Goal: Task Accomplishment & Management: Complete application form

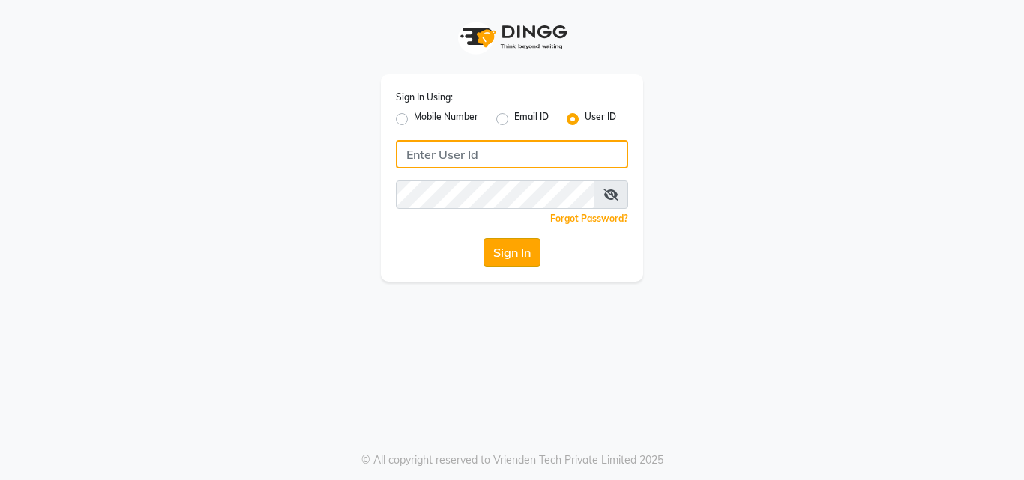
type input "rajusawardekar@yahoo.co.in"
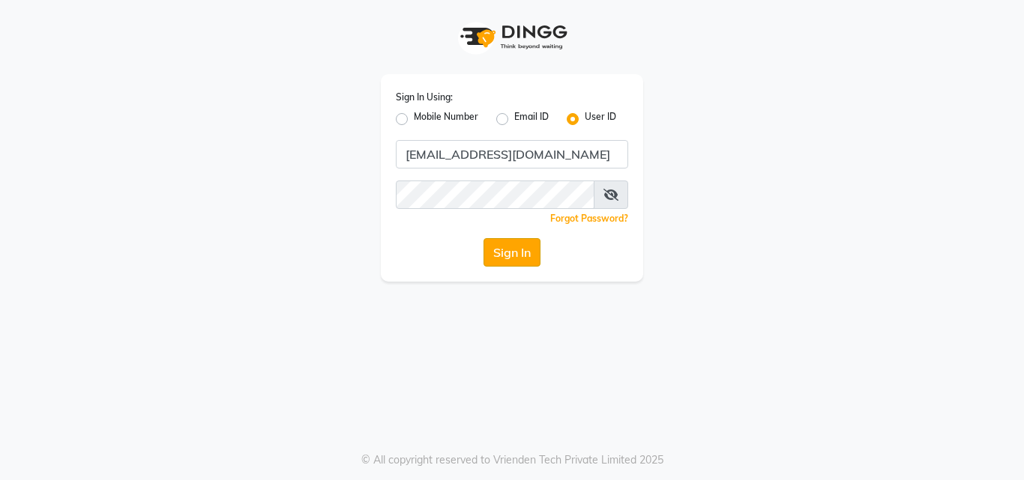
click at [496, 254] on button "Sign In" at bounding box center [511, 252] width 57 height 28
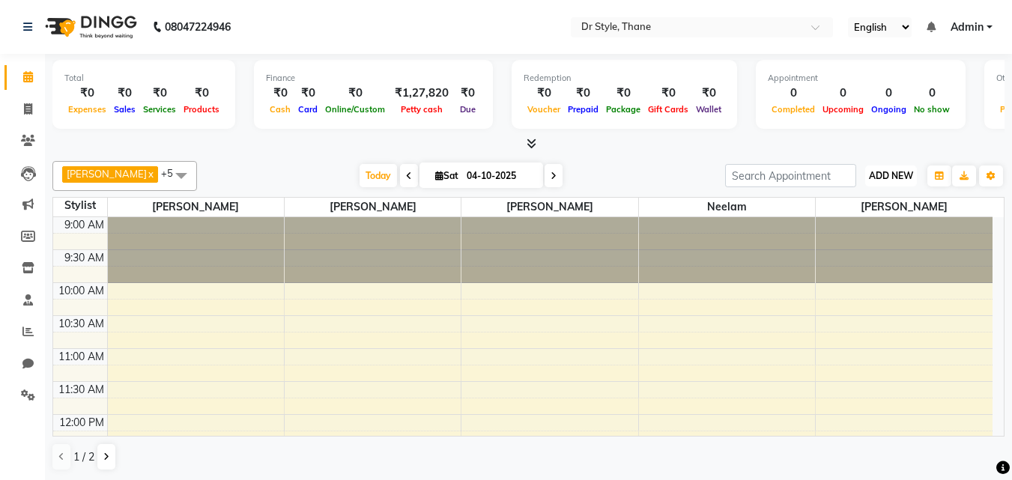
click at [869, 179] on span "ADD NEW" at bounding box center [891, 175] width 44 height 11
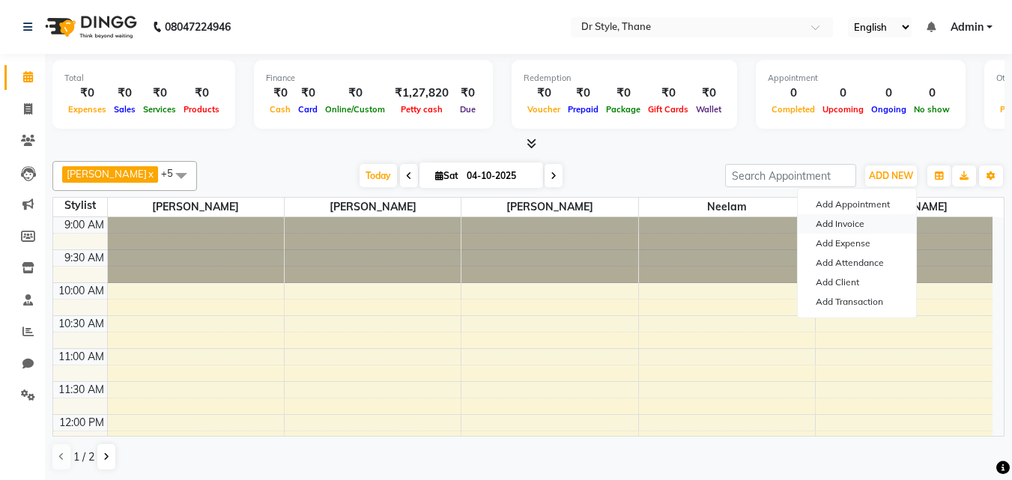
click at [861, 217] on link "Add Invoice" at bounding box center [857, 223] width 118 height 19
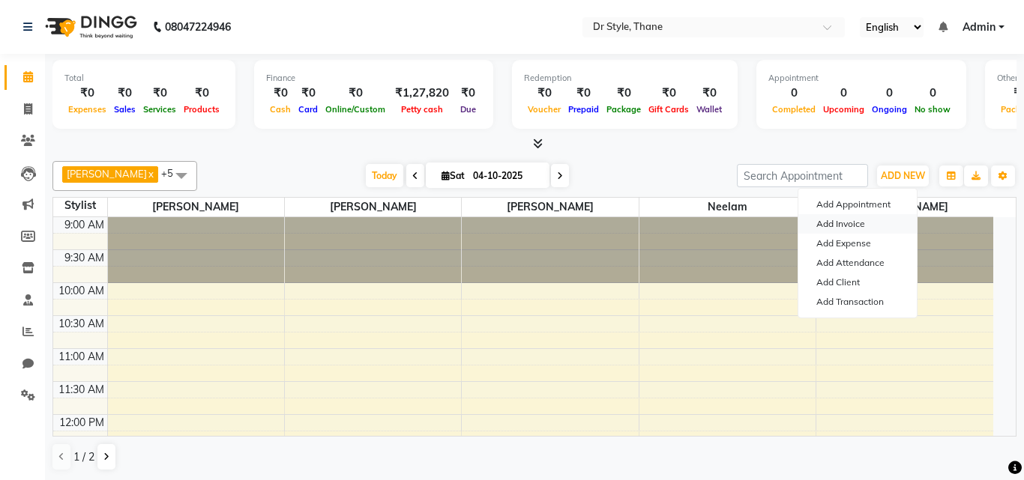
select select "7832"
select select "service"
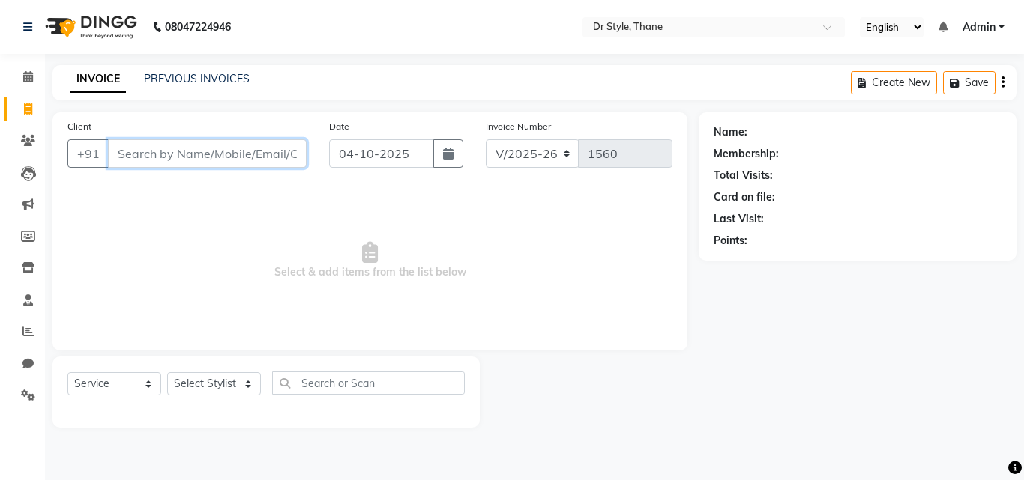
click at [234, 160] on input "Client" at bounding box center [207, 153] width 199 height 28
click at [242, 145] on input "Client" at bounding box center [207, 153] width 199 height 28
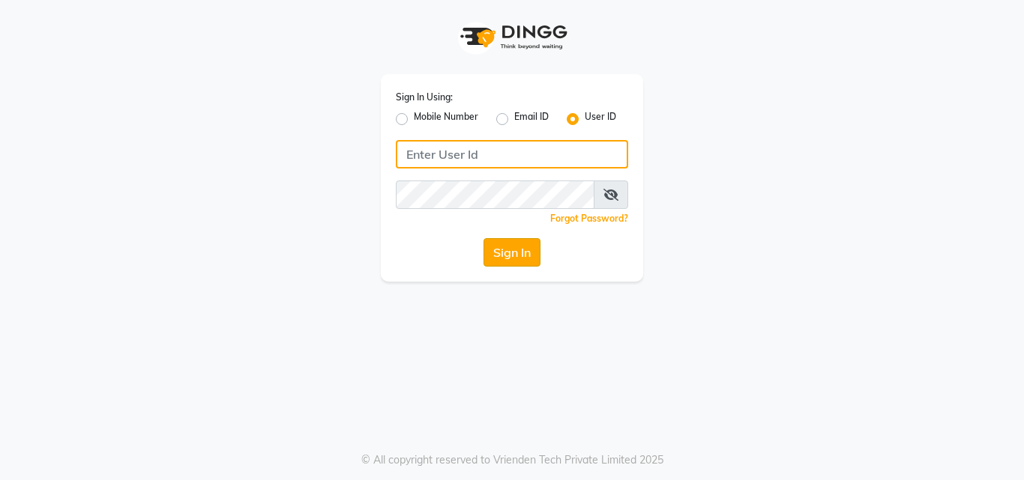
type input "[EMAIL_ADDRESS][DOMAIN_NAME]"
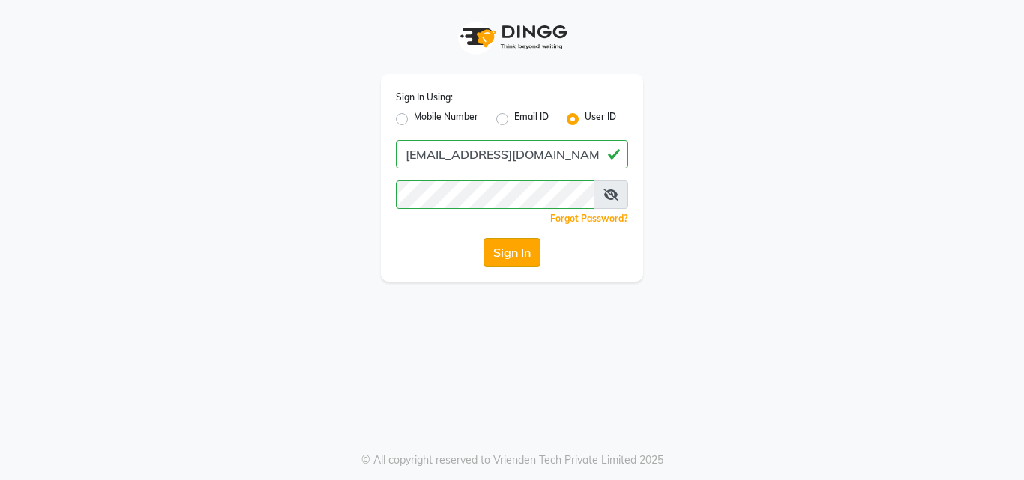
click at [496, 248] on button "Sign In" at bounding box center [511, 252] width 57 height 28
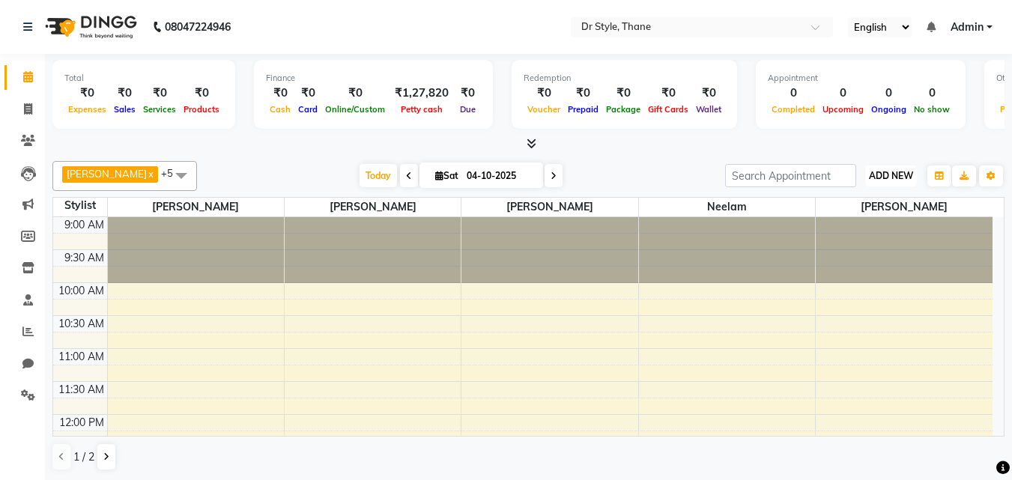
click at [876, 171] on span "ADD NEW" at bounding box center [891, 175] width 44 height 11
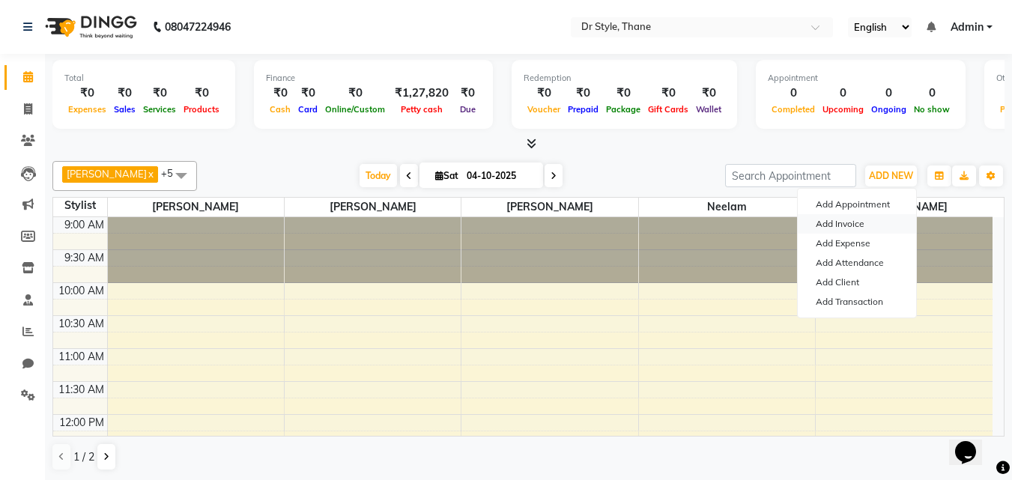
click at [838, 226] on link "Add Invoice" at bounding box center [857, 223] width 118 height 19
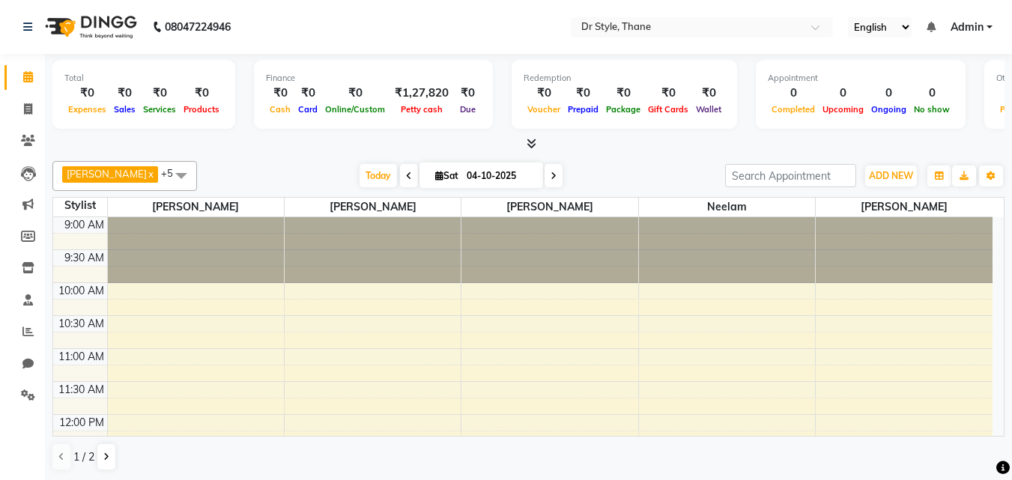
click at [130, 166] on span "Haider Salmani x Salman x Shweta x Neelam x Rahmat salmani x Sheetal Panchal x …" at bounding box center [124, 176] width 145 height 30
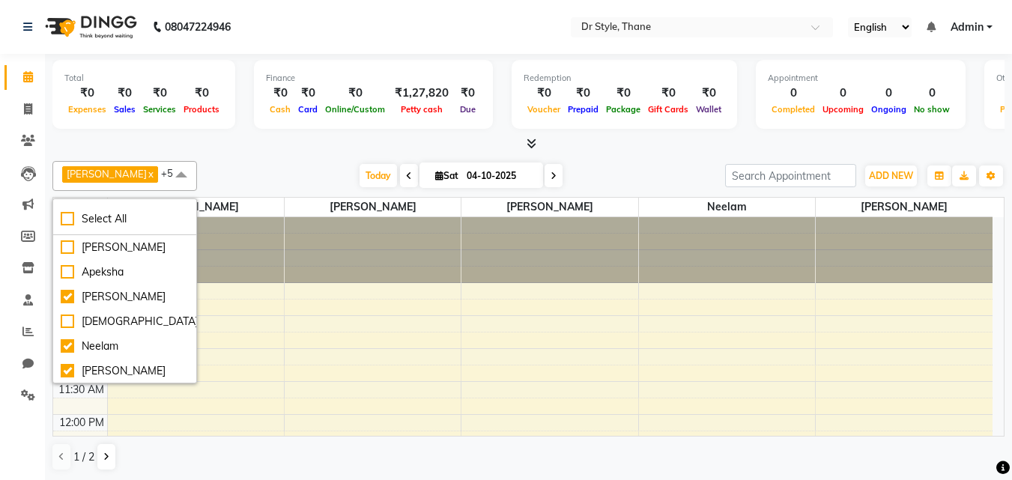
click at [250, 156] on div "Haider Salmani x Salman x Shweta x Neelam x Rahmat salmani x Sheetal Panchal x …" at bounding box center [528, 316] width 953 height 322
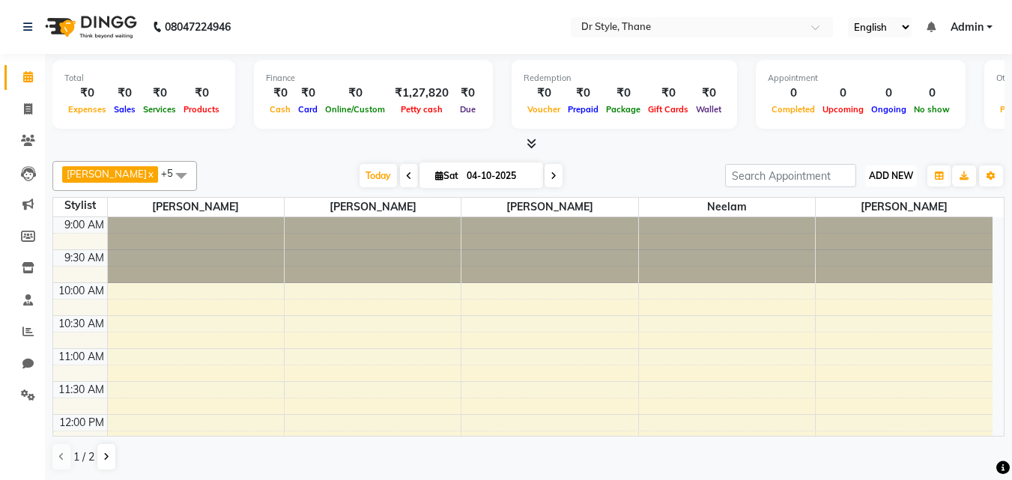
click at [876, 175] on span "ADD NEW" at bounding box center [891, 175] width 44 height 11
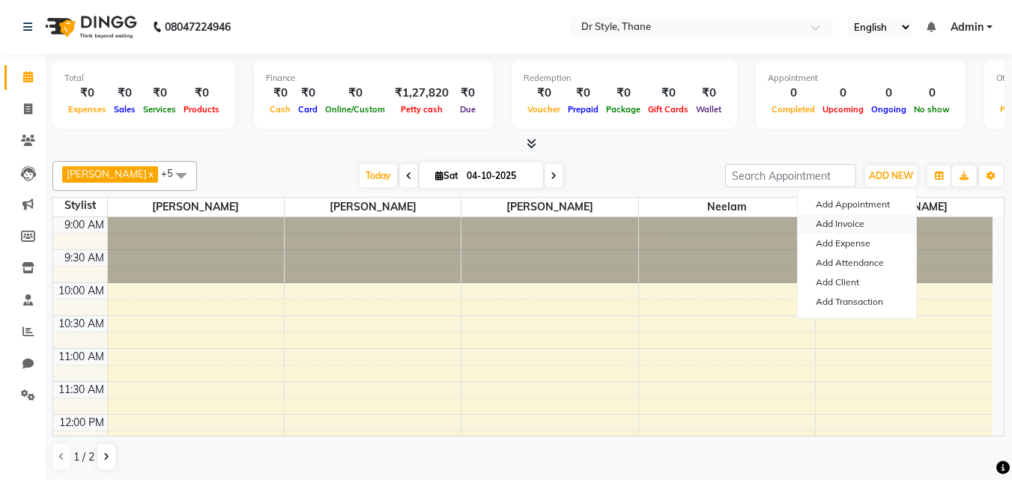
click at [817, 225] on link "Add Invoice" at bounding box center [857, 223] width 118 height 19
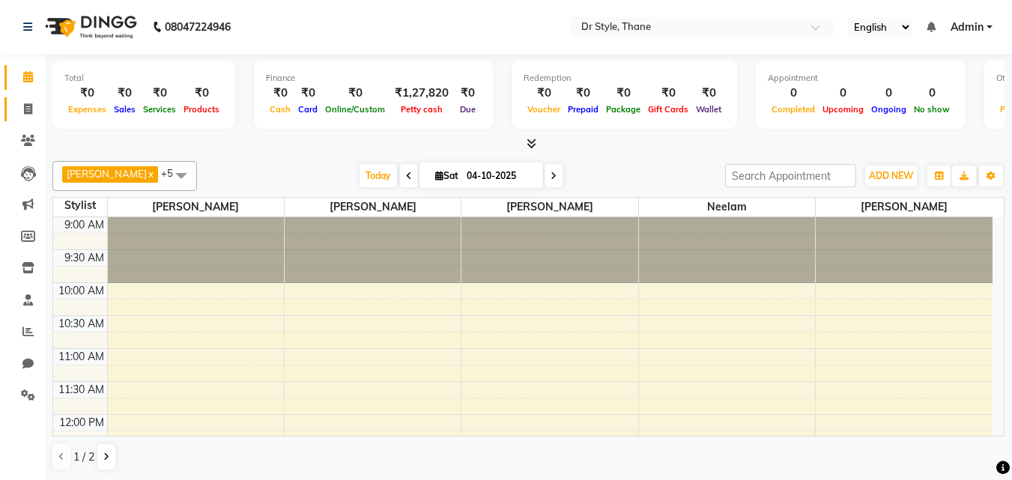
click at [31, 107] on icon at bounding box center [28, 108] width 8 height 11
select select "7832"
select select "service"
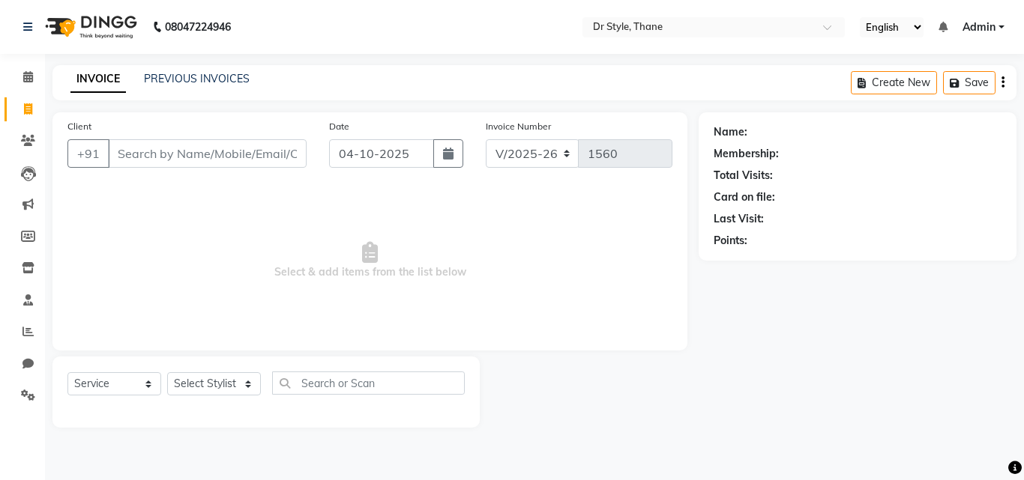
click at [165, 153] on input "Client" at bounding box center [207, 153] width 199 height 28
click at [960, 332] on div "Name: Membership: Total Visits: Card on file: Last Visit: Points:" at bounding box center [862, 270] width 329 height 316
click at [16, 76] on span at bounding box center [28, 77] width 26 height 17
click at [27, 106] on icon at bounding box center [28, 108] width 8 height 11
select select "7832"
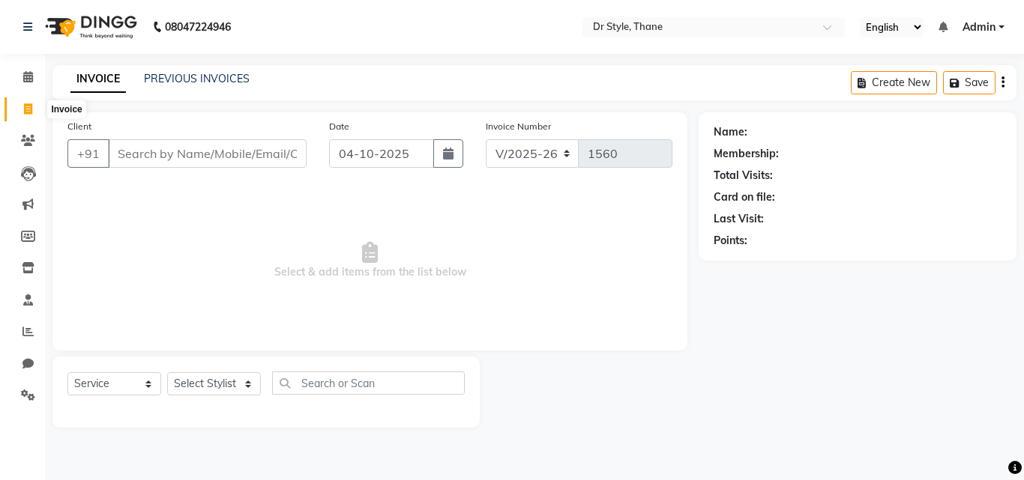
select select "service"
select select "7832"
select select "service"
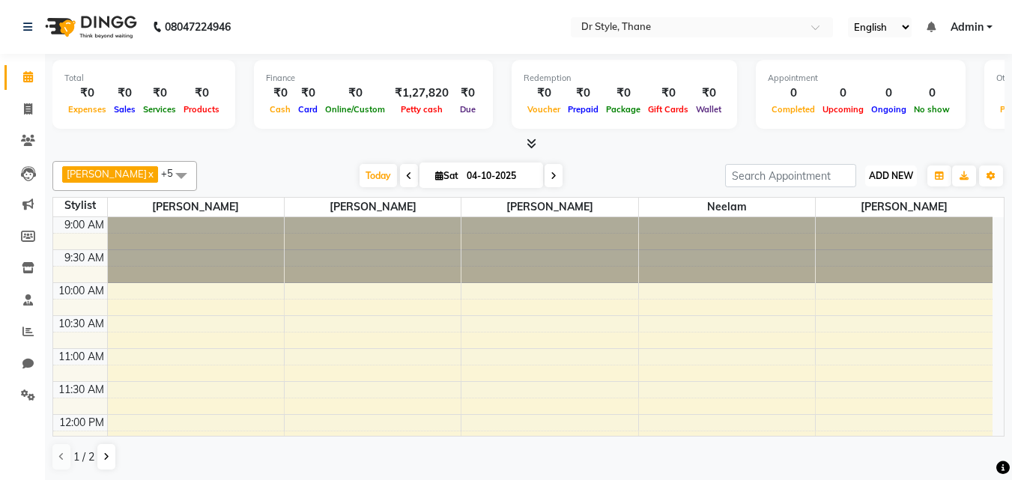
click at [869, 171] on span "ADD NEW" at bounding box center [891, 175] width 44 height 11
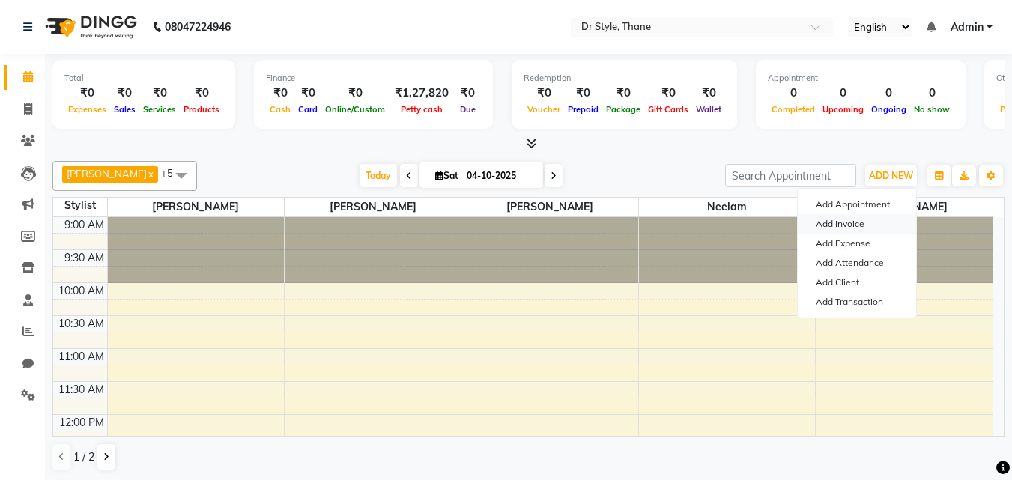
click at [851, 229] on link "Add Invoice" at bounding box center [857, 223] width 118 height 19
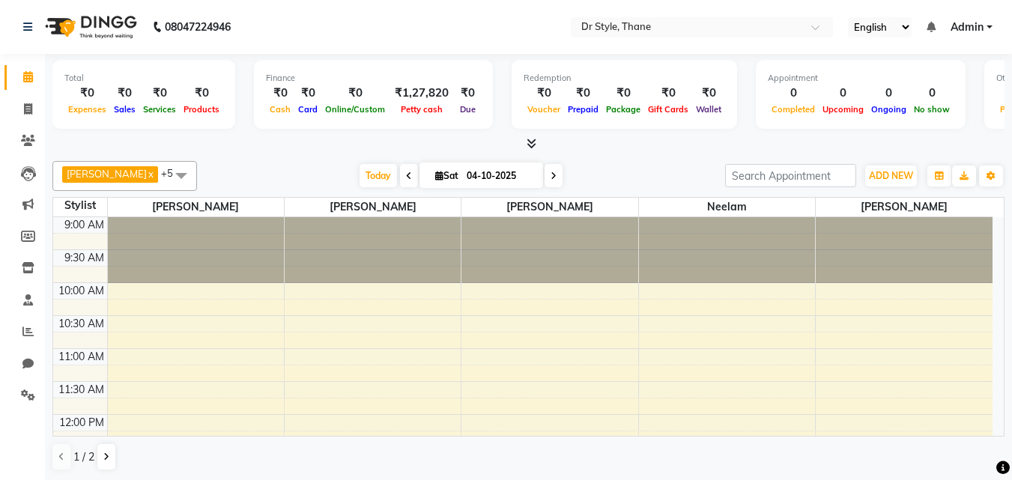
click at [873, 162] on div "Haider Salmani x Salman x Shweta x Neelam x Rahmat salmani x Sheetal Panchal x …" at bounding box center [528, 176] width 953 height 30
click at [881, 173] on span "ADD NEW" at bounding box center [891, 175] width 44 height 11
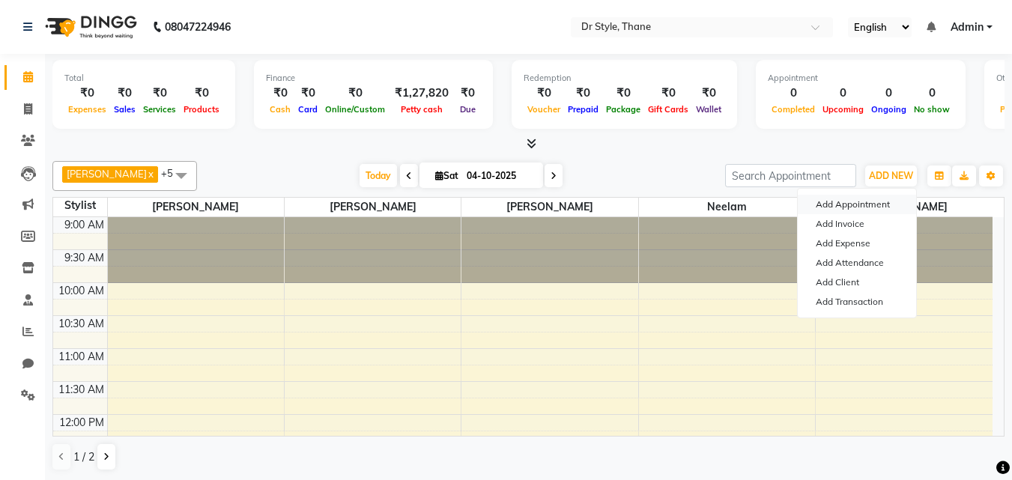
click at [881, 211] on button "Add Appointment" at bounding box center [857, 204] width 118 height 19
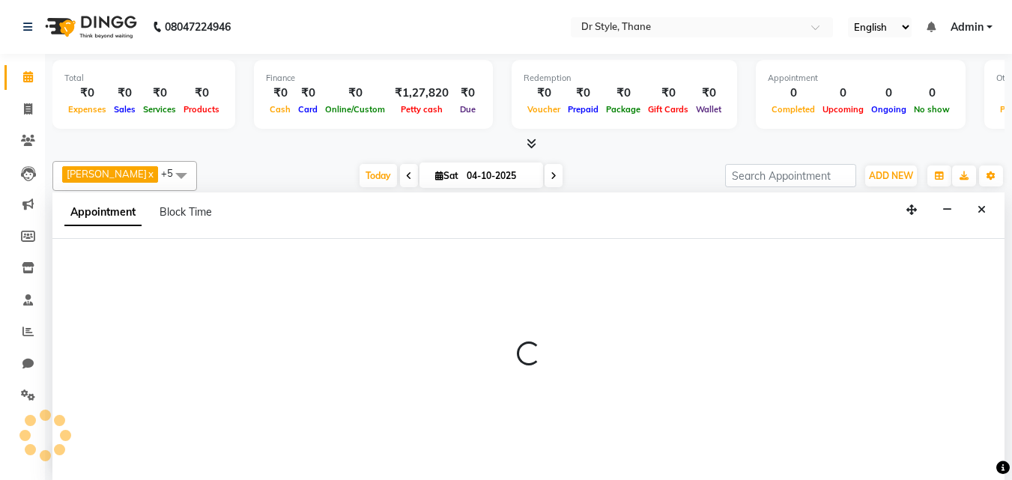
scroll to position [1, 0]
select select "tentative"
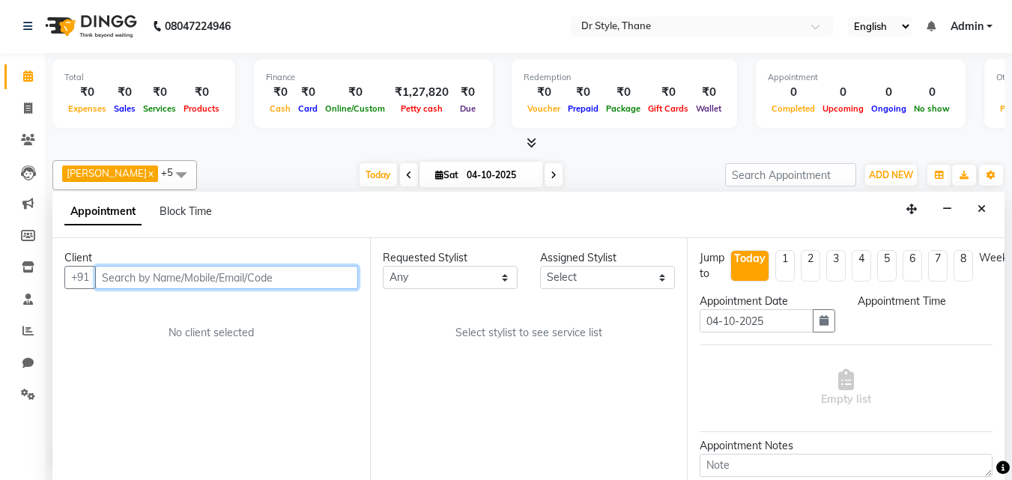
select select "600"
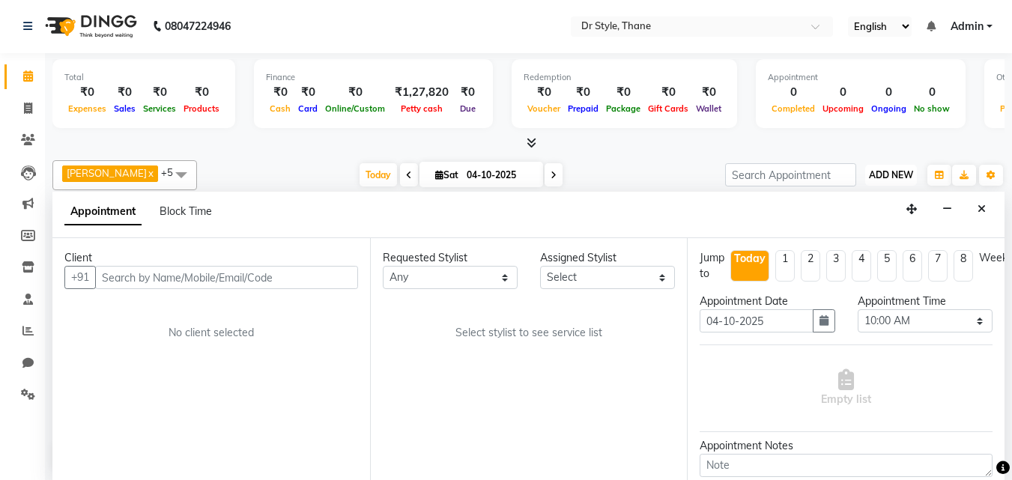
click at [876, 178] on span "ADD NEW" at bounding box center [891, 174] width 44 height 11
click at [33, 102] on span at bounding box center [28, 108] width 26 height 17
select select "7832"
select select "service"
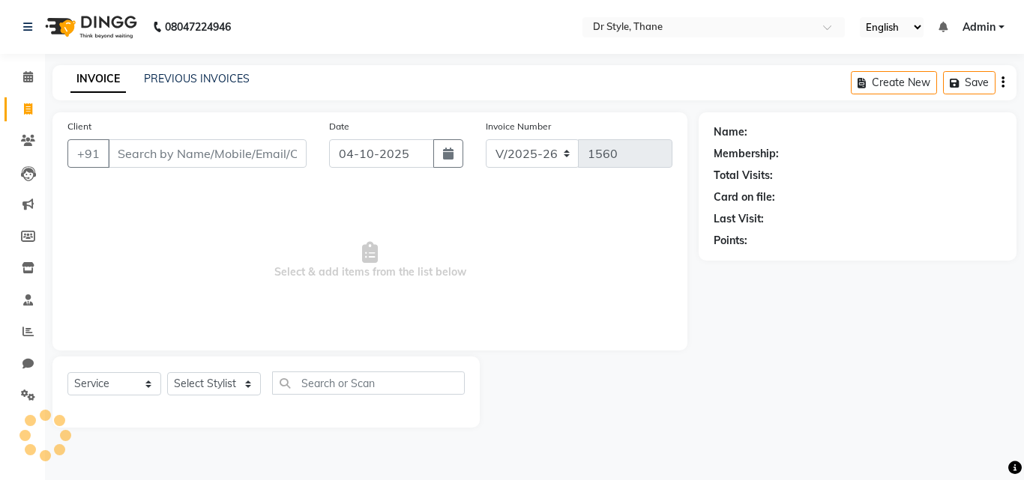
click at [133, 143] on input "Client" at bounding box center [207, 153] width 199 height 28
click at [130, 156] on input "Client" at bounding box center [207, 153] width 199 height 28
select select "service"
type input "1560"
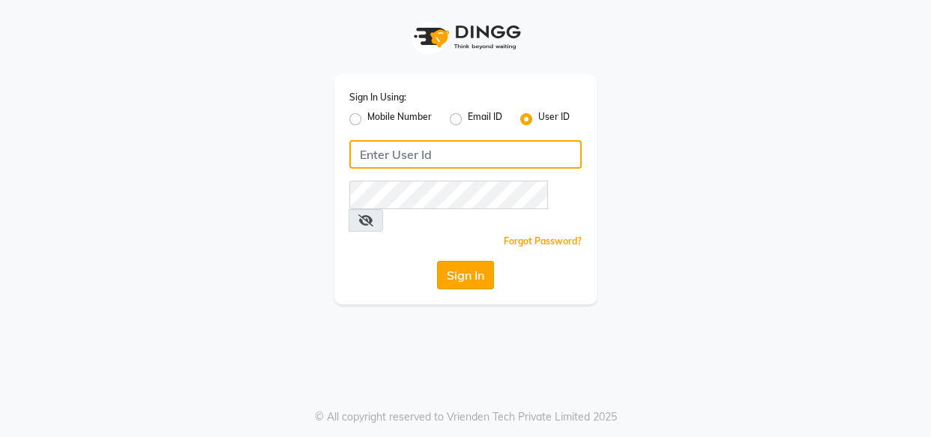
type input "[EMAIL_ADDRESS][DOMAIN_NAME]"
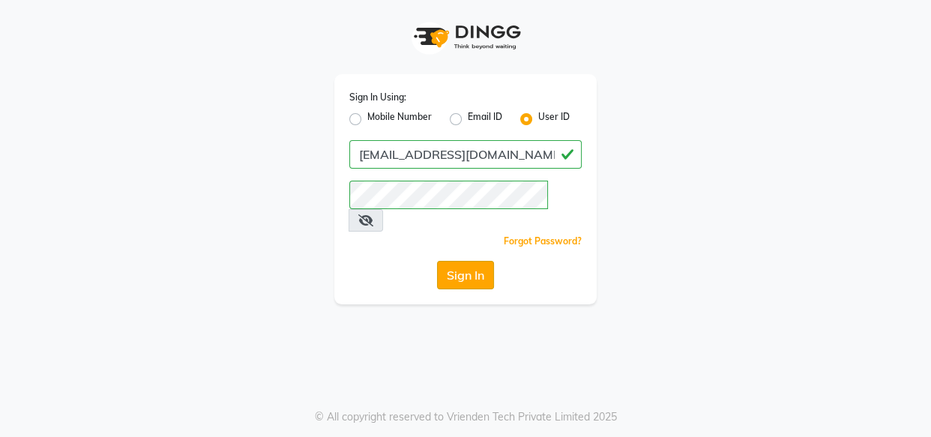
click at [448, 261] on button "Sign In" at bounding box center [465, 275] width 57 height 28
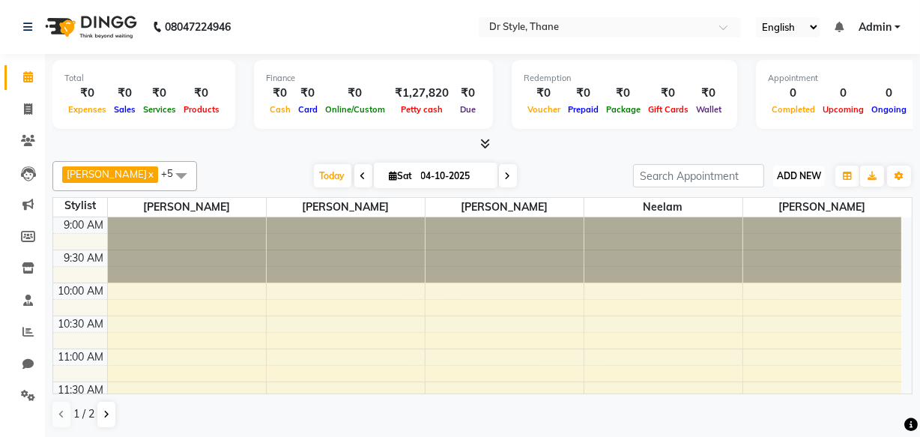
click at [777, 175] on span "ADD NEW" at bounding box center [799, 175] width 44 height 11
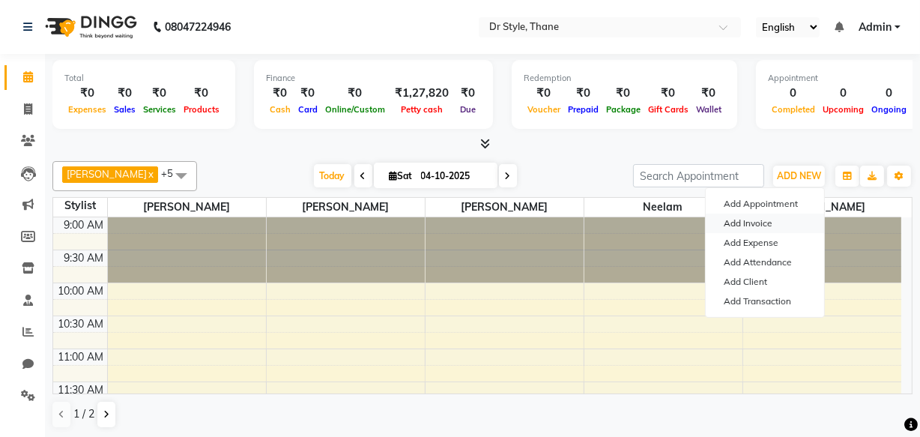
click at [752, 225] on link "Add Invoice" at bounding box center [765, 223] width 118 height 19
select select "7832"
select select "service"
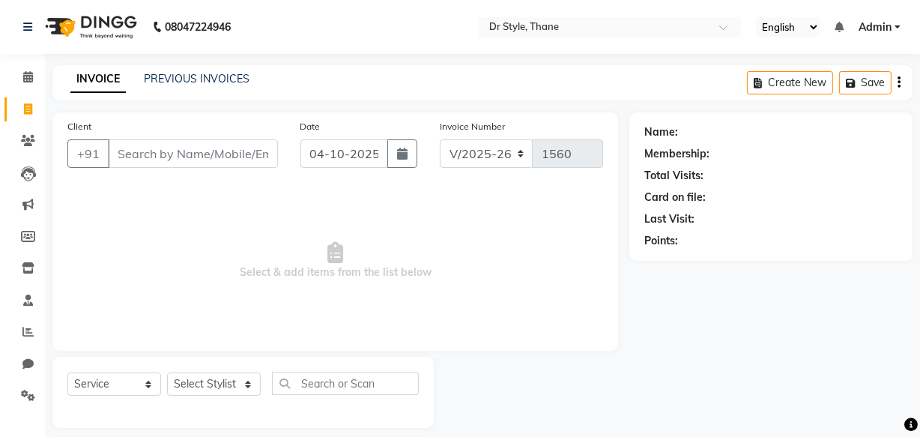
click at [149, 156] on input "Client" at bounding box center [193, 153] width 170 height 28
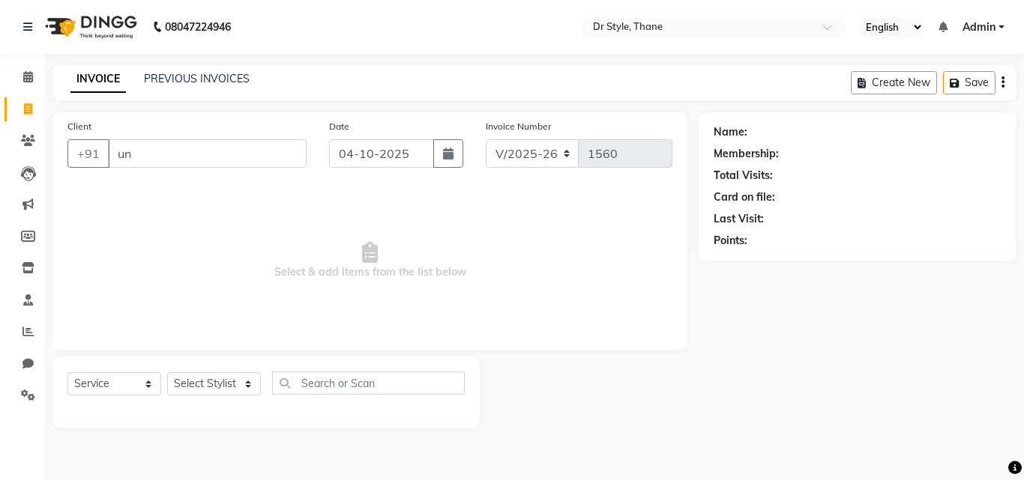
drag, startPoint x: 897, startPoint y: 0, endPoint x: 156, endPoint y: 148, distance: 755.7
click at [156, 148] on input "un" at bounding box center [207, 153] width 199 height 28
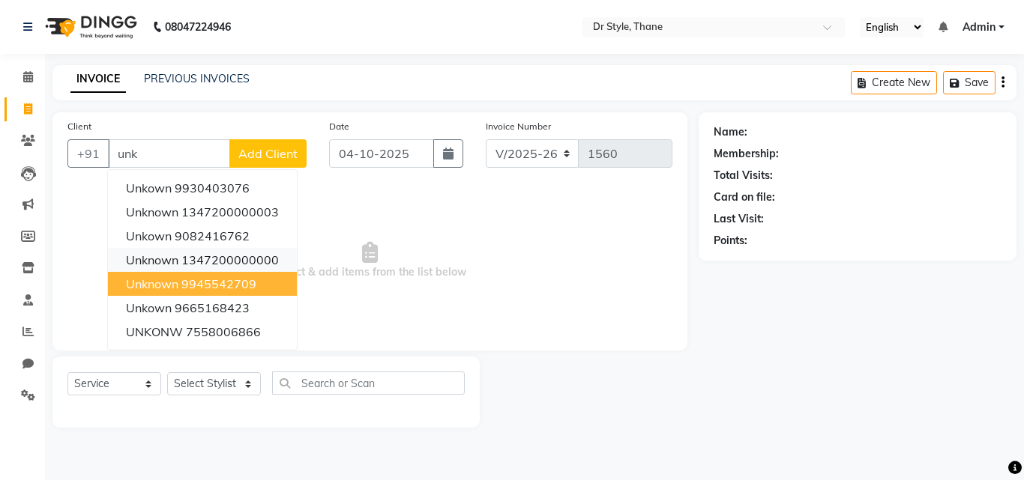
click at [180, 271] on button "unknown 1347200000000" at bounding box center [202, 260] width 189 height 24
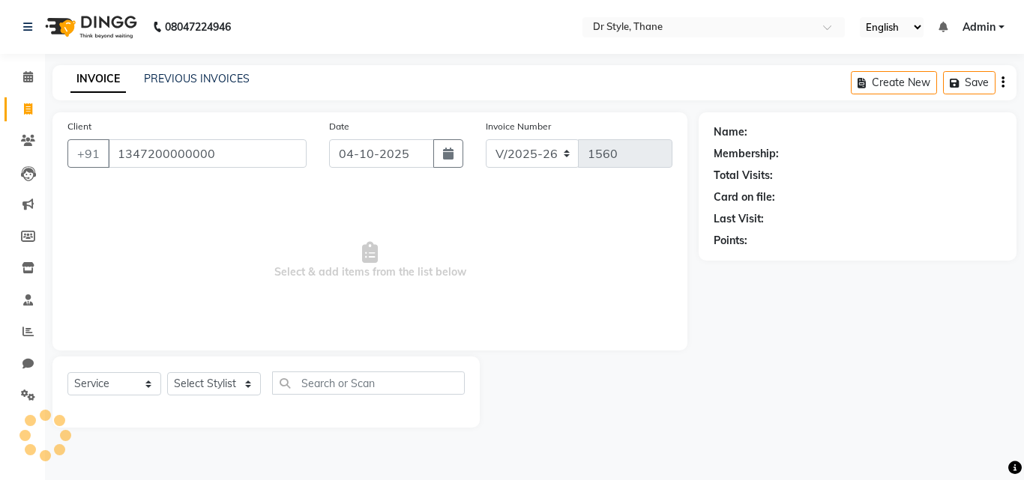
type input "1347200000000"
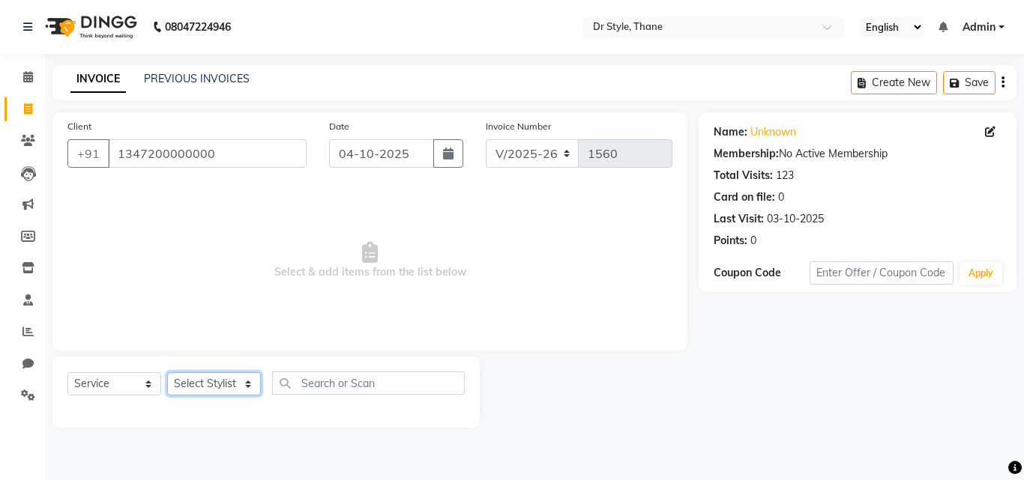
click at [205, 381] on select "Select Stylist Amir Apeksha Haider Salmani HASIM Neelam Rahmat salmani Salman S…" at bounding box center [214, 383] width 94 height 23
select select "91939"
click at [167, 372] on select "Select Stylist Amir Apeksha Haider Salmani HASIM Neelam Rahmat salmani Salman S…" at bounding box center [214, 383] width 94 height 23
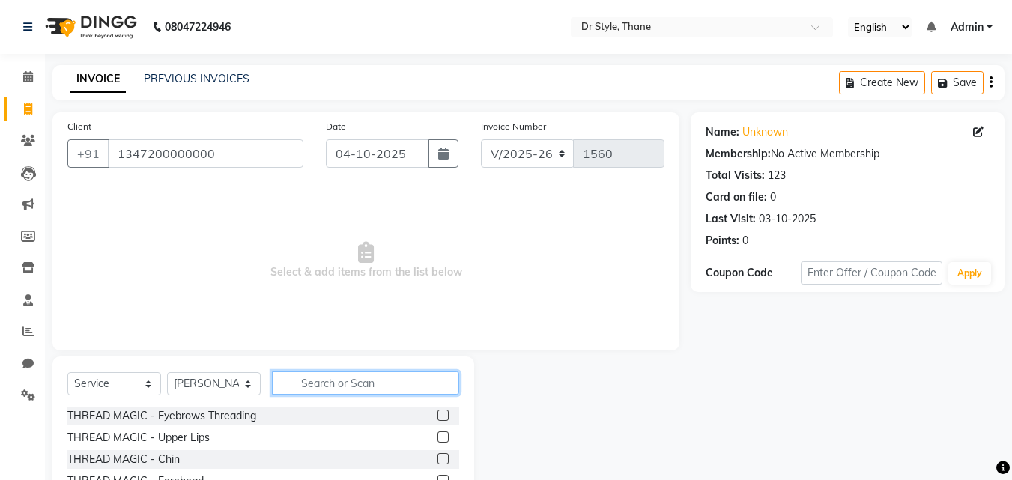
click at [315, 375] on input "text" at bounding box center [365, 383] width 187 height 23
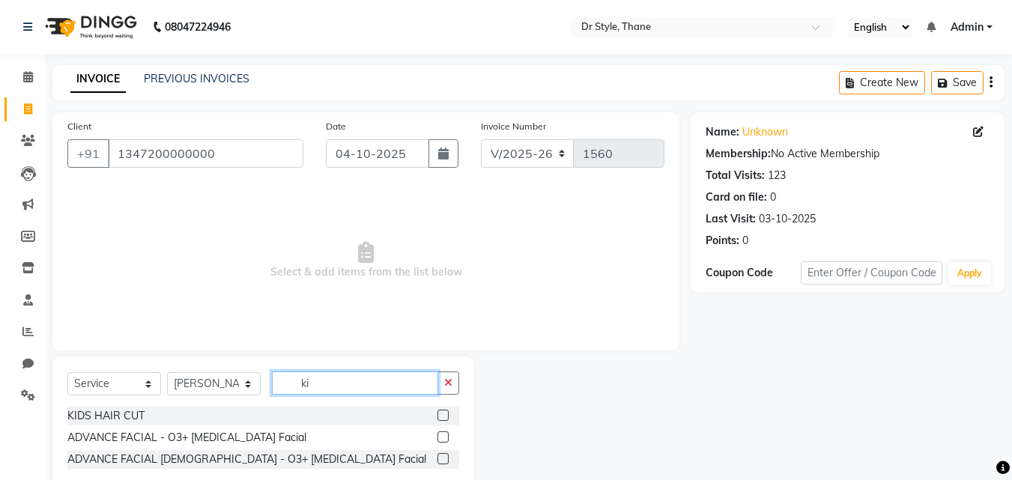
type input "ki"
click at [445, 414] on label at bounding box center [443, 415] width 11 height 11
click at [445, 414] on input "checkbox" at bounding box center [443, 416] width 10 height 10
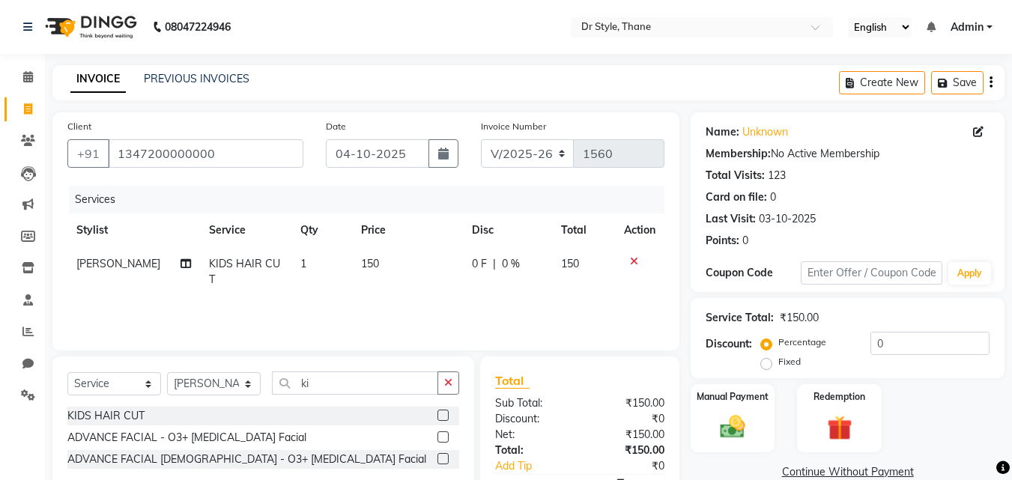
click at [445, 414] on label at bounding box center [443, 415] width 11 height 11
click at [445, 414] on input "checkbox" at bounding box center [443, 416] width 10 height 10
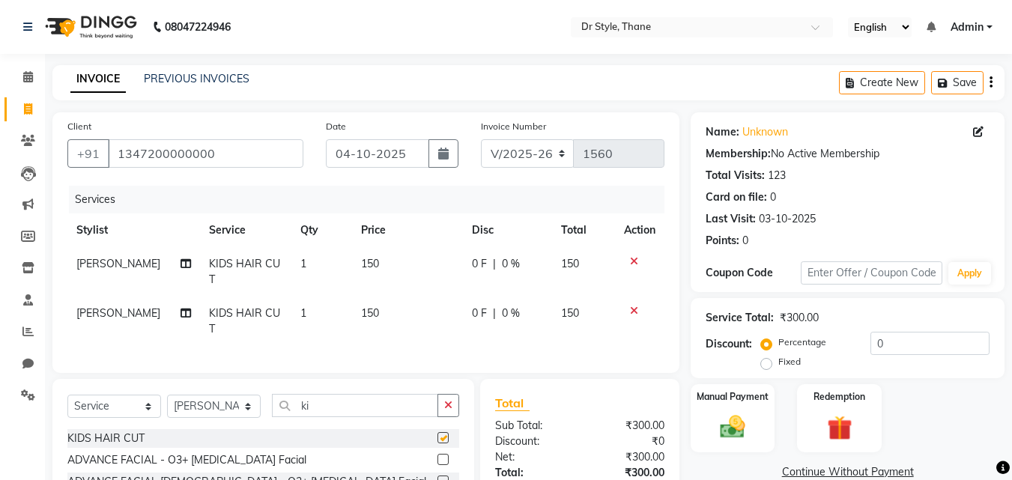
checkbox input "false"
click at [743, 430] on img at bounding box center [733, 427] width 42 height 30
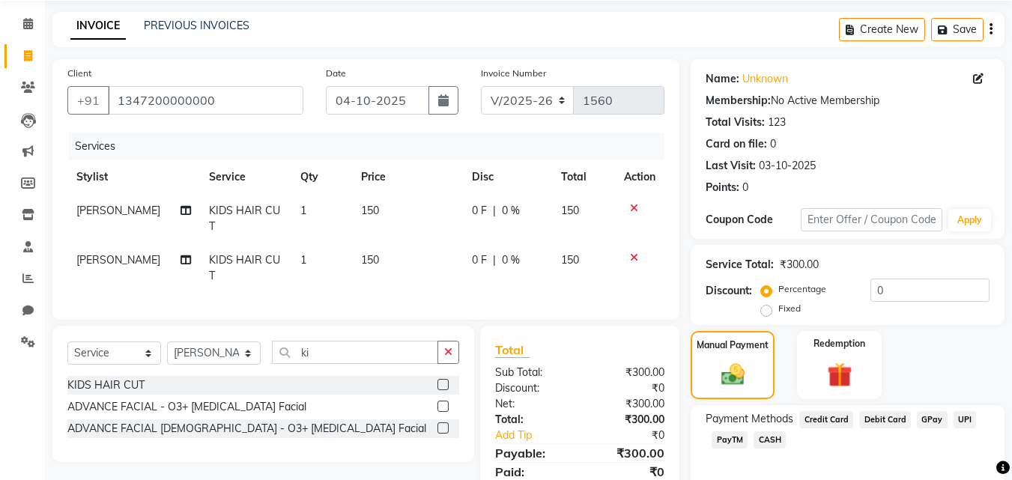
scroll to position [121, 0]
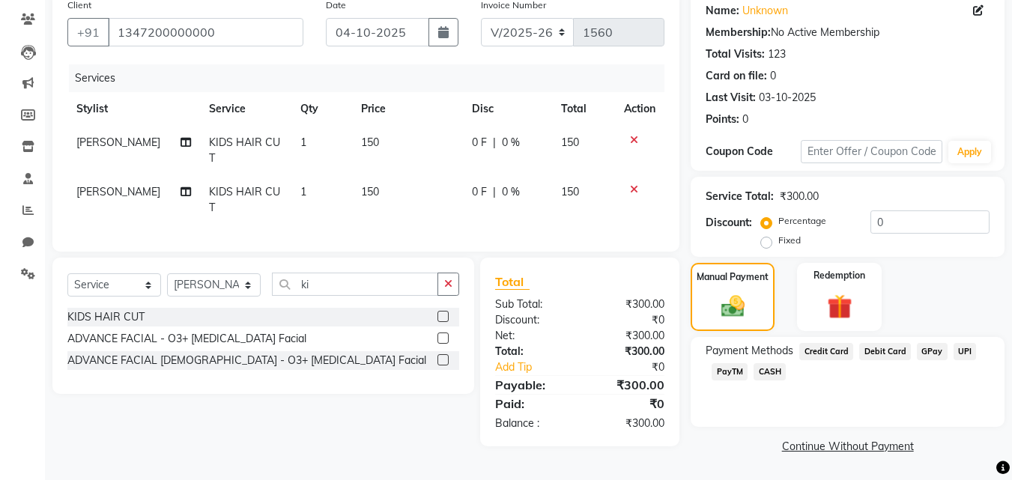
click at [929, 352] on span "GPay" at bounding box center [932, 351] width 31 height 17
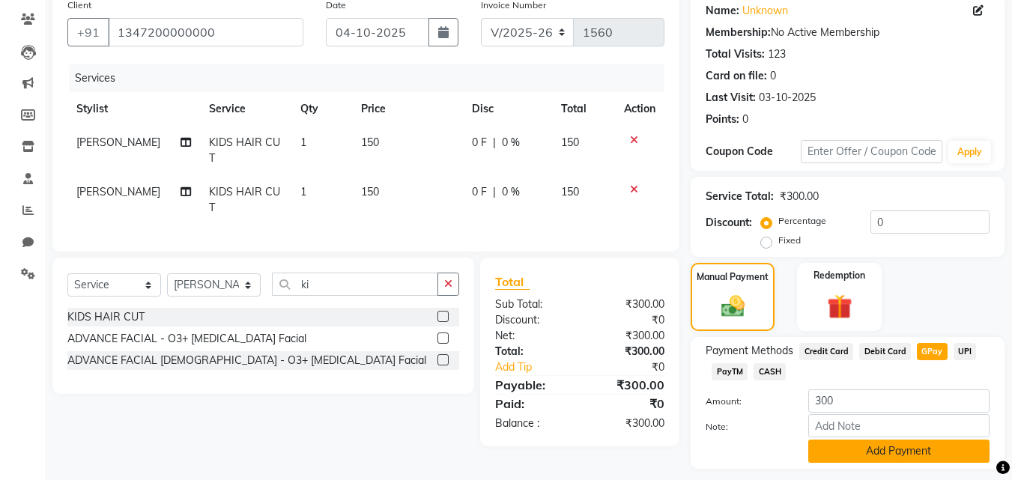
click at [895, 436] on button "Add Payment" at bounding box center [899, 451] width 181 height 23
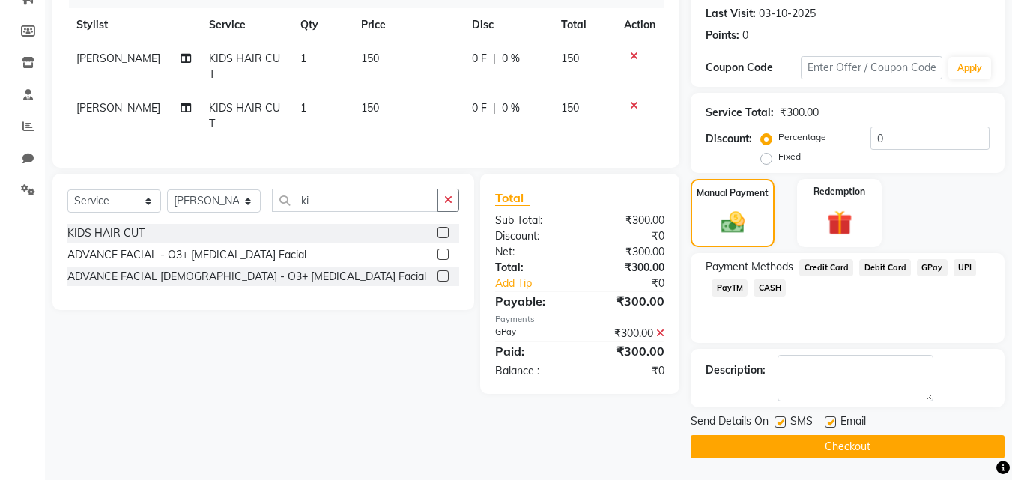
scroll to position [206, 0]
click at [865, 436] on button "Checkout" at bounding box center [848, 446] width 314 height 23
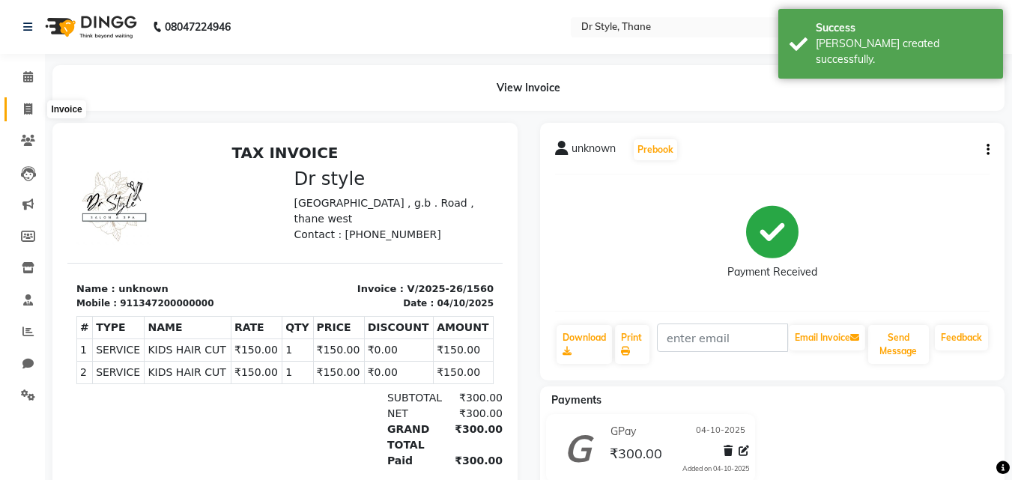
click at [20, 109] on span at bounding box center [28, 109] width 26 height 17
select select "7832"
select select "service"
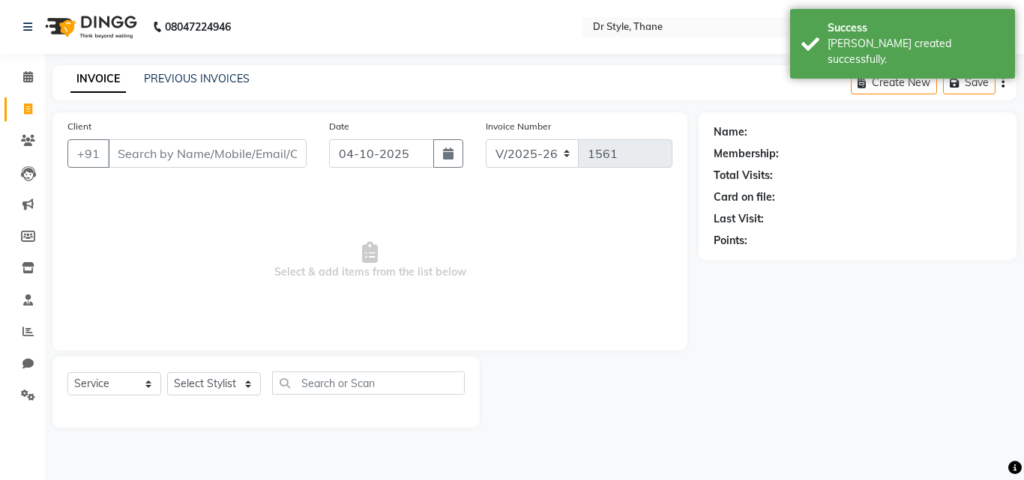
click at [171, 160] on input "Client" at bounding box center [207, 153] width 199 height 28
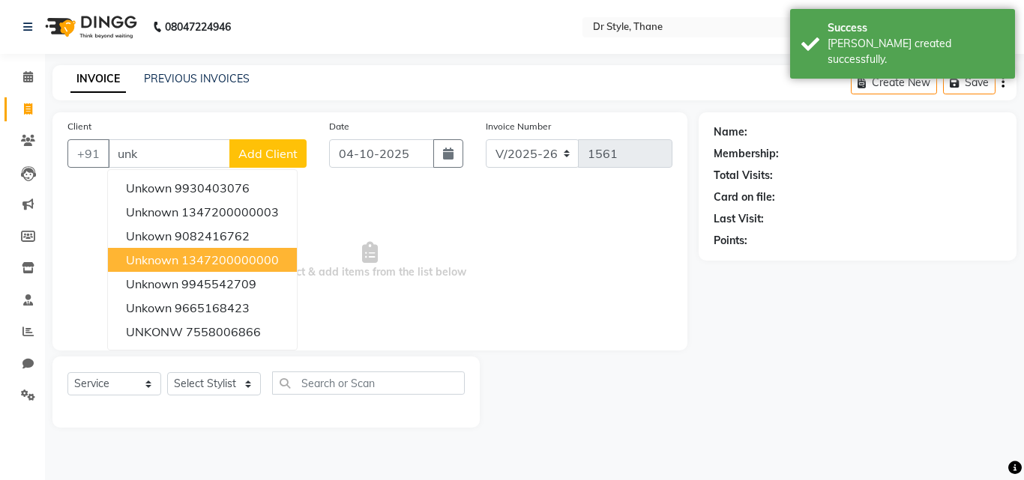
click at [206, 262] on ngb-highlight "1347200000000" at bounding box center [229, 260] width 97 height 15
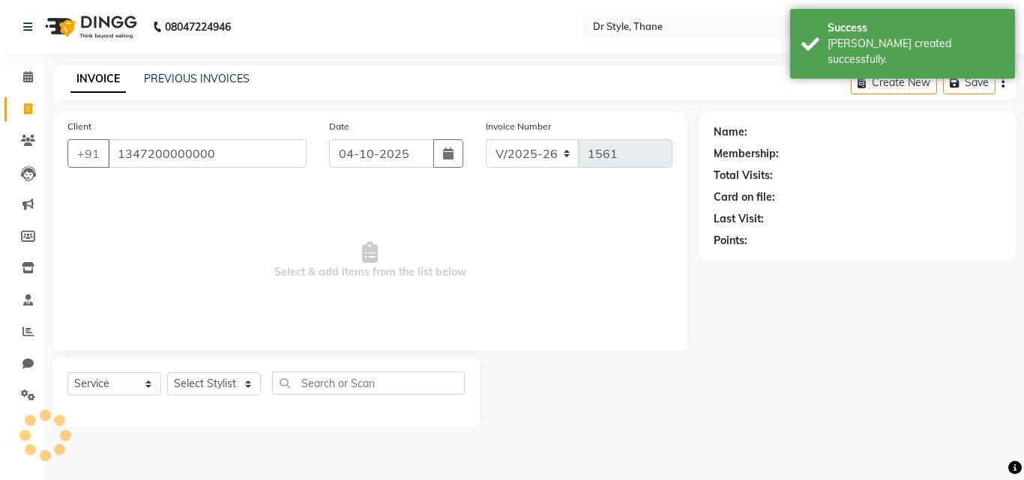
type input "1347200000000"
click at [218, 377] on select "Select Stylist [PERSON_NAME] [PERSON_NAME] [PERSON_NAME] [PERSON_NAME] [PERSON_…" at bounding box center [214, 383] width 94 height 23
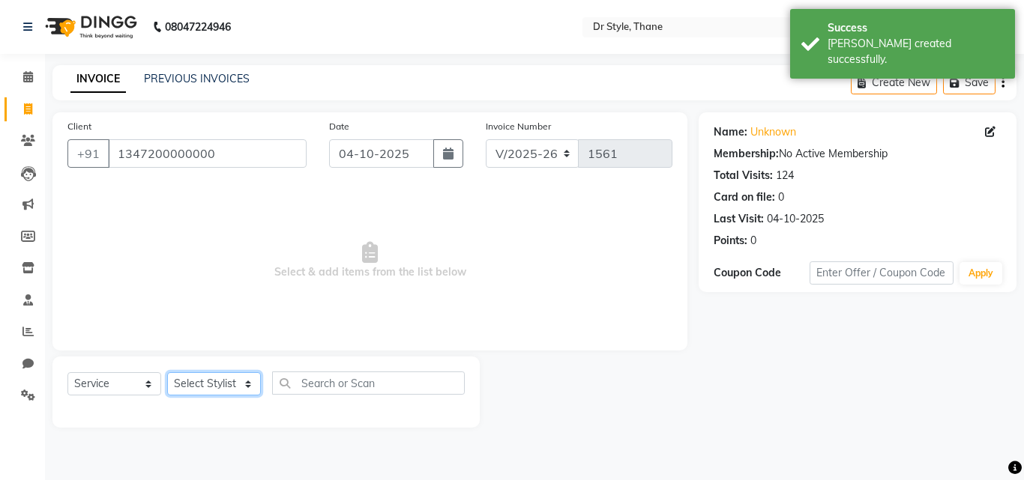
select select "81004"
click at [167, 372] on select "Select Stylist [PERSON_NAME] [PERSON_NAME] [PERSON_NAME] [PERSON_NAME] [PERSON_…" at bounding box center [214, 383] width 94 height 23
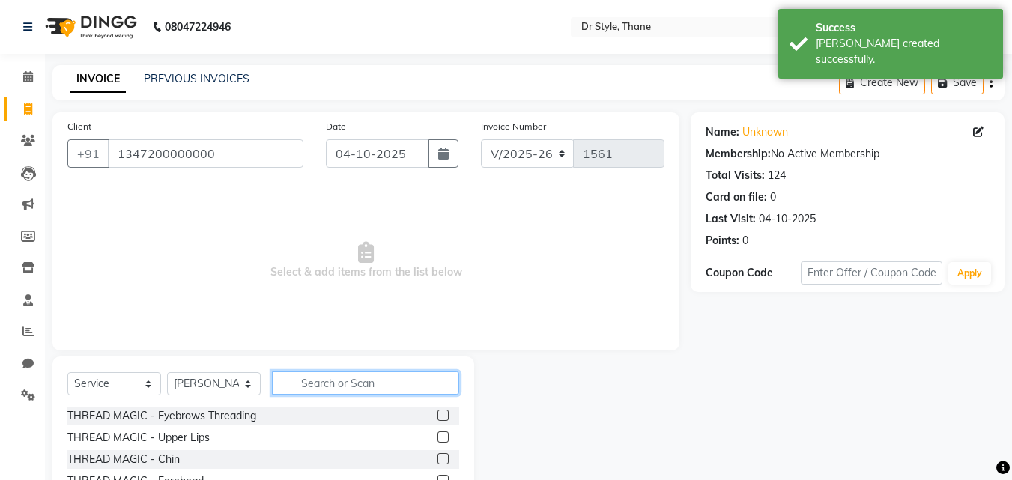
click at [362, 391] on input "text" at bounding box center [365, 383] width 187 height 23
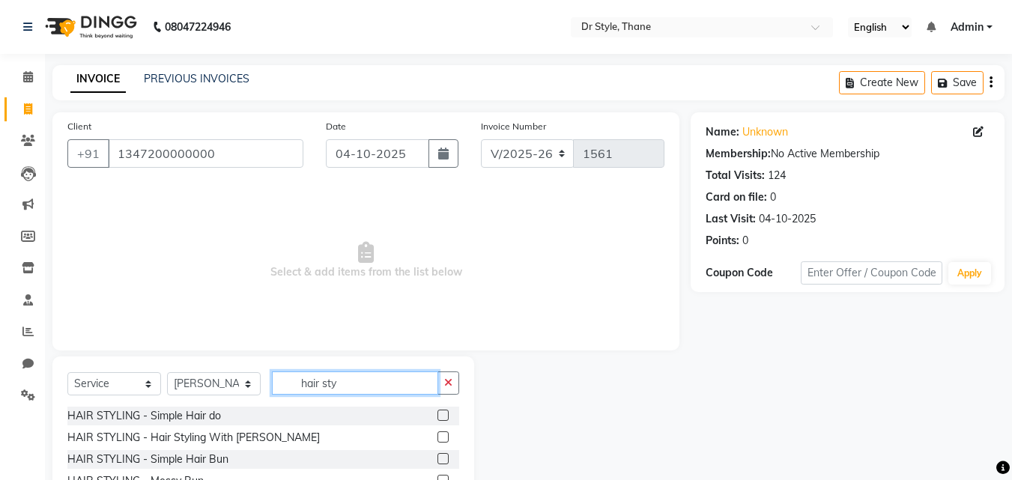
scroll to position [75, 0]
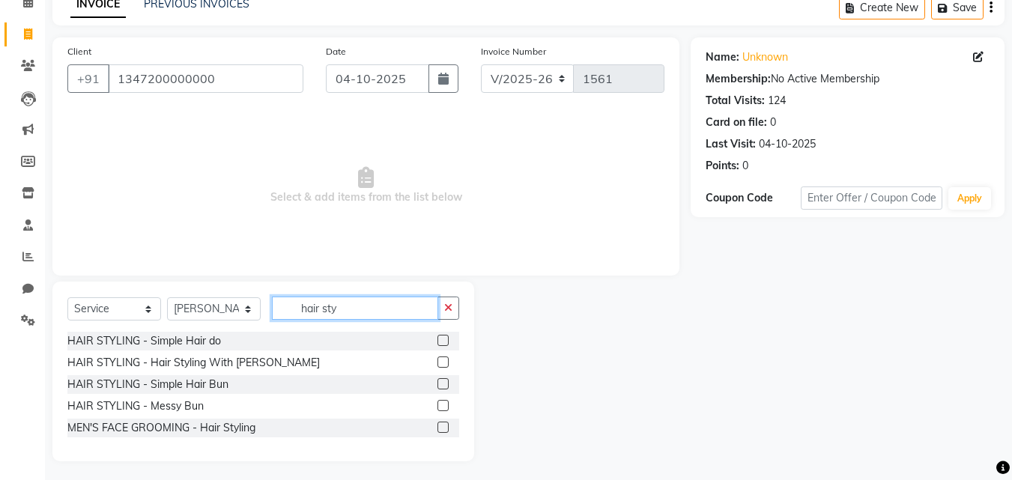
type input "hair sty"
click at [442, 340] on label at bounding box center [443, 340] width 11 height 11
click at [442, 340] on input "checkbox" at bounding box center [443, 341] width 10 height 10
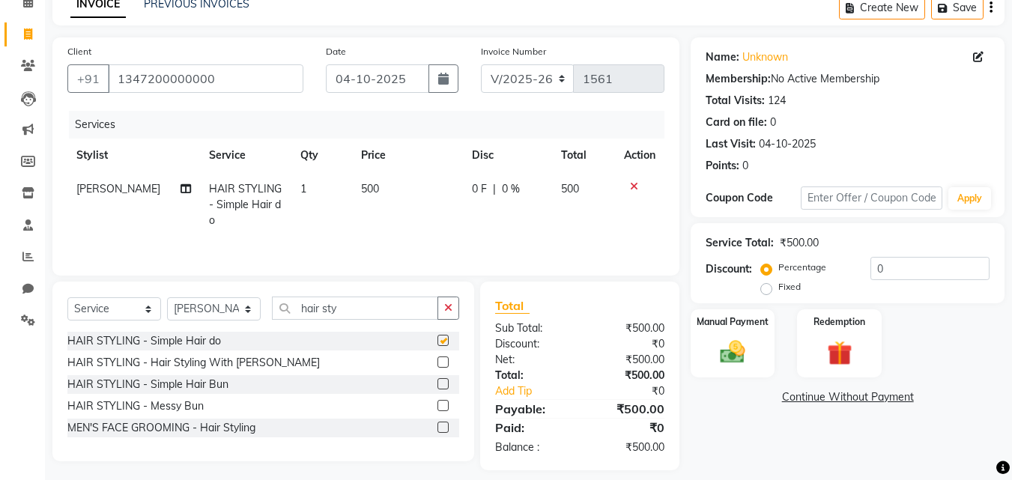
checkbox input "false"
click at [241, 307] on select "Select Stylist [PERSON_NAME] [PERSON_NAME] [PERSON_NAME] [PERSON_NAME] [PERSON_…" at bounding box center [214, 309] width 94 height 23
select select "92022"
click at [167, 298] on select "Select Stylist [PERSON_NAME] [PERSON_NAME] [PERSON_NAME] [PERSON_NAME] [PERSON_…" at bounding box center [214, 309] width 94 height 23
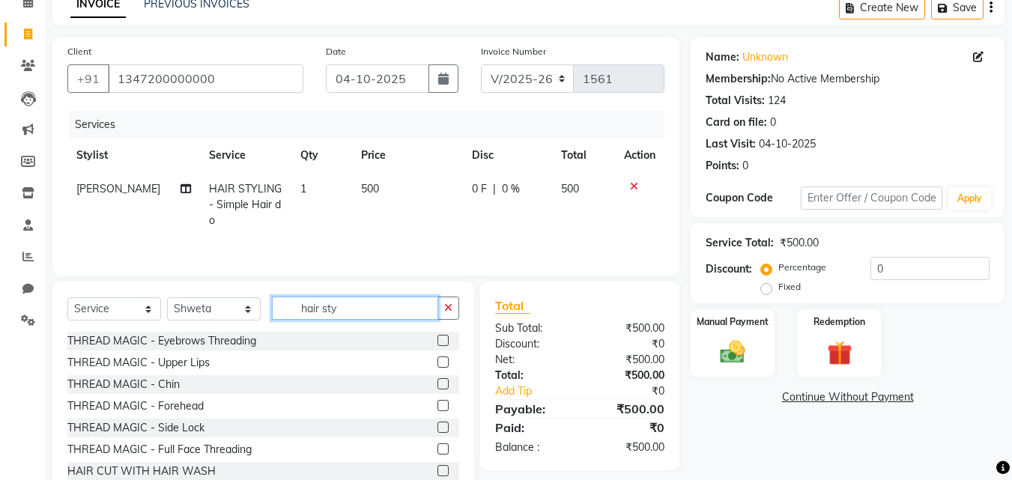
click at [342, 316] on input "hair sty" at bounding box center [355, 308] width 166 height 23
type input "h"
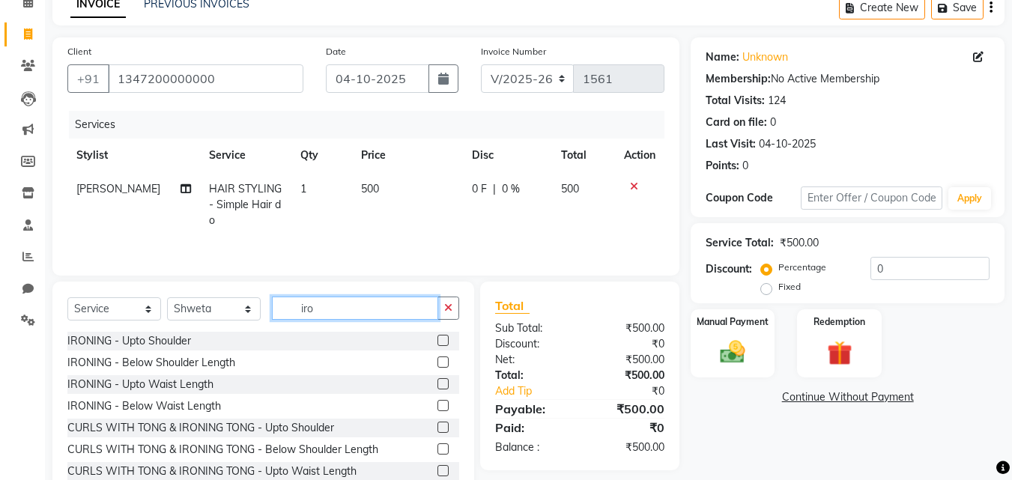
type input "iro"
click at [426, 366] on div "IRONING - Below Shoulder Length" at bounding box center [263, 363] width 392 height 19
click at [438, 363] on label at bounding box center [443, 362] width 11 height 11
click at [438, 363] on input "checkbox" at bounding box center [443, 363] width 10 height 10
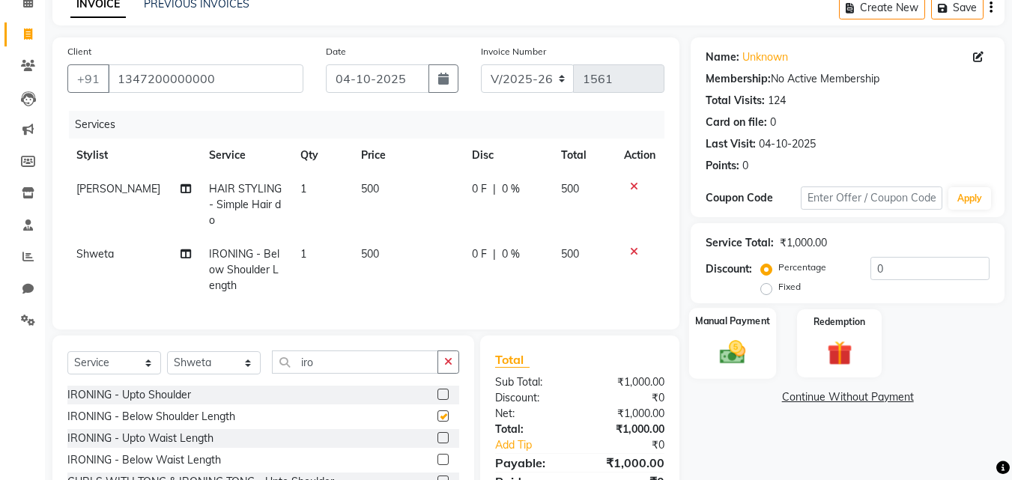
checkbox input "false"
click at [726, 341] on img at bounding box center [733, 352] width 42 height 30
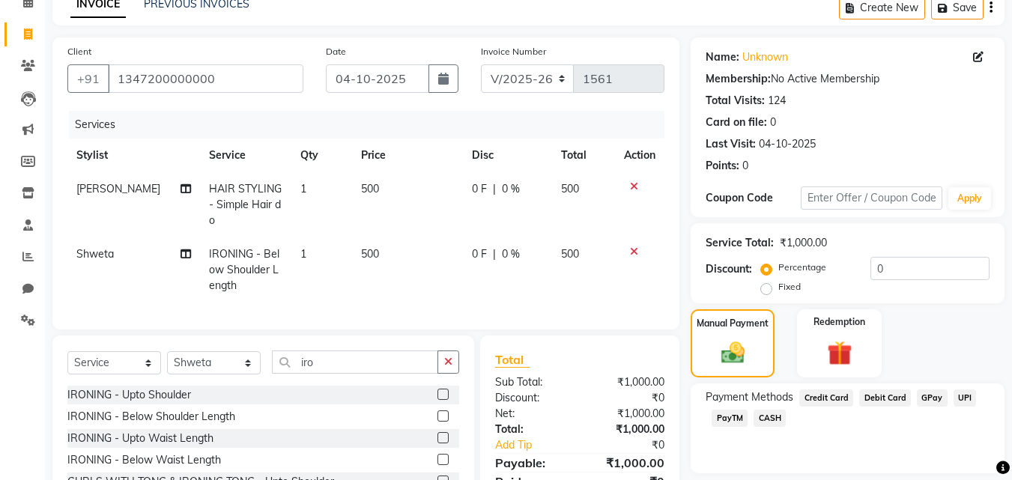
click at [774, 418] on span "CASH" at bounding box center [770, 418] width 32 height 17
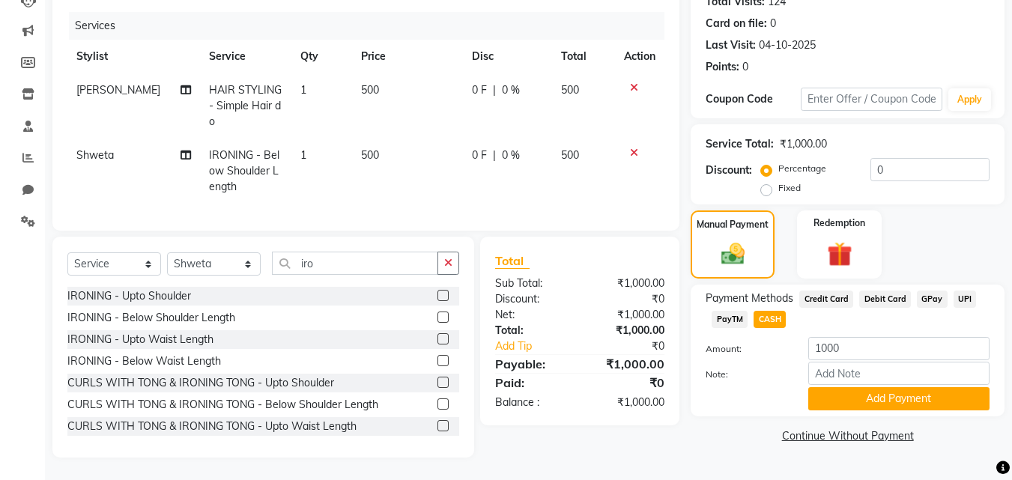
scroll to position [185, 0]
click at [856, 387] on button "Add Payment" at bounding box center [899, 398] width 181 height 23
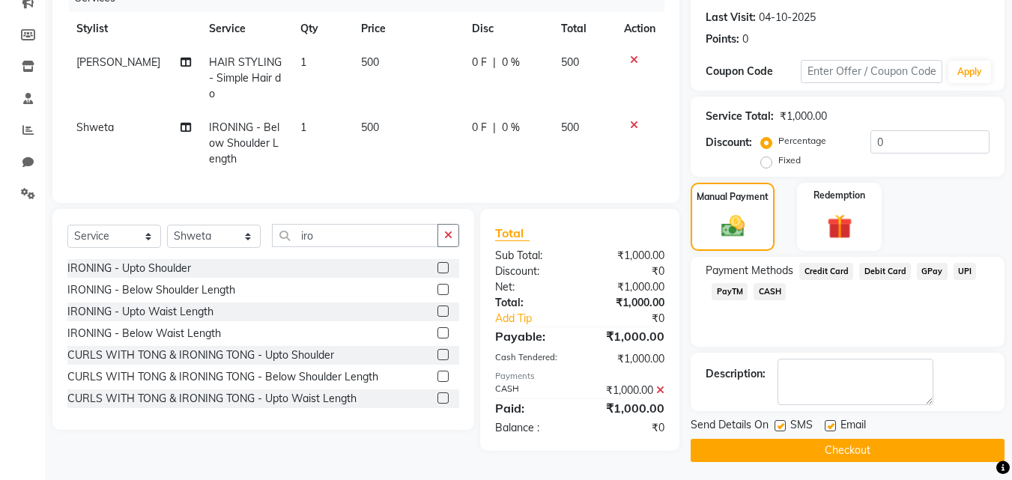
scroll to position [206, 0]
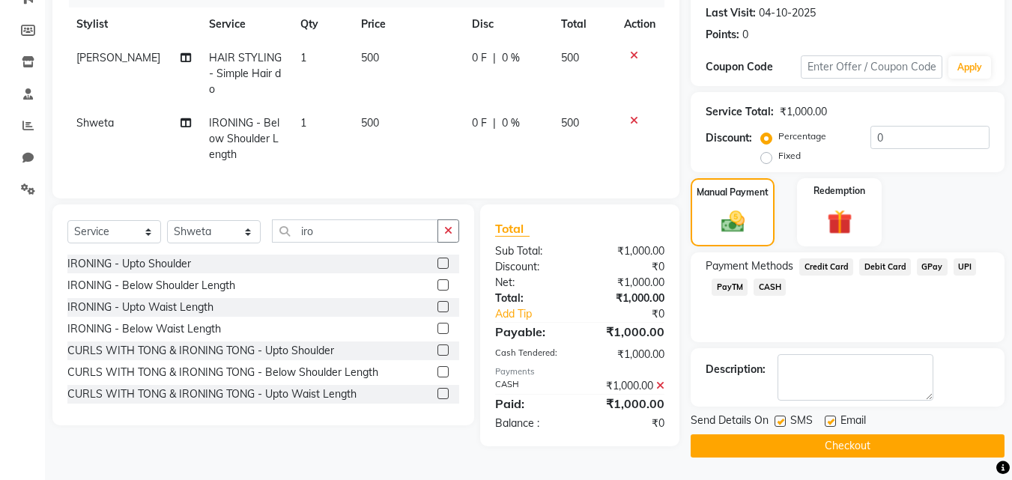
click at [809, 436] on button "Checkout" at bounding box center [848, 446] width 314 height 23
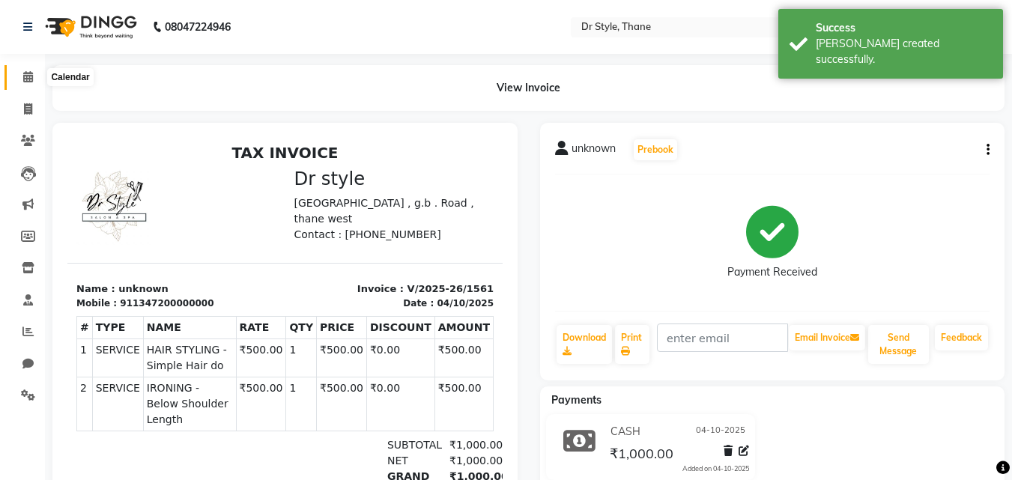
click at [31, 76] on icon at bounding box center [28, 76] width 10 height 11
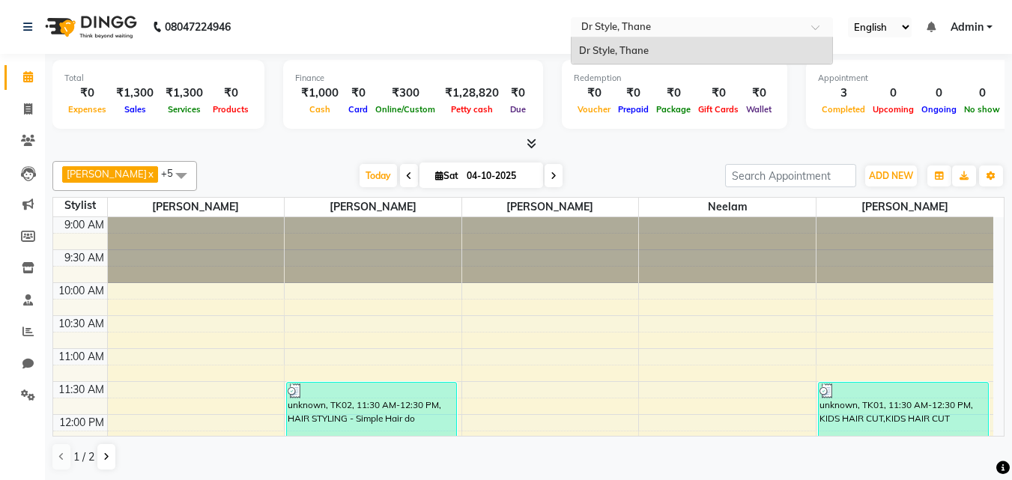
drag, startPoint x: 1008, startPoint y: 2, endPoint x: 758, endPoint y: 18, distance: 250.8
click at [758, 18] on div "Select Location × Dr Style, Thane" at bounding box center [702, 27] width 262 height 20
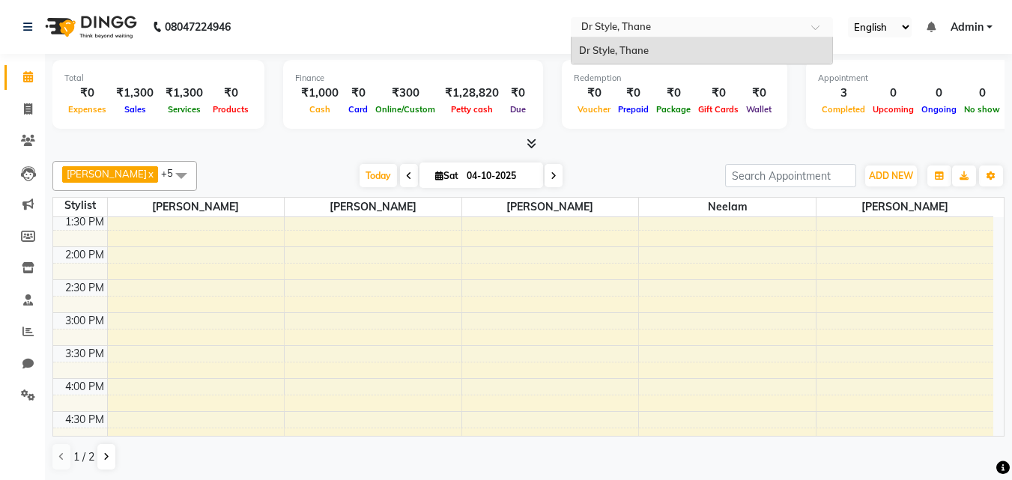
scroll to position [600, 0]
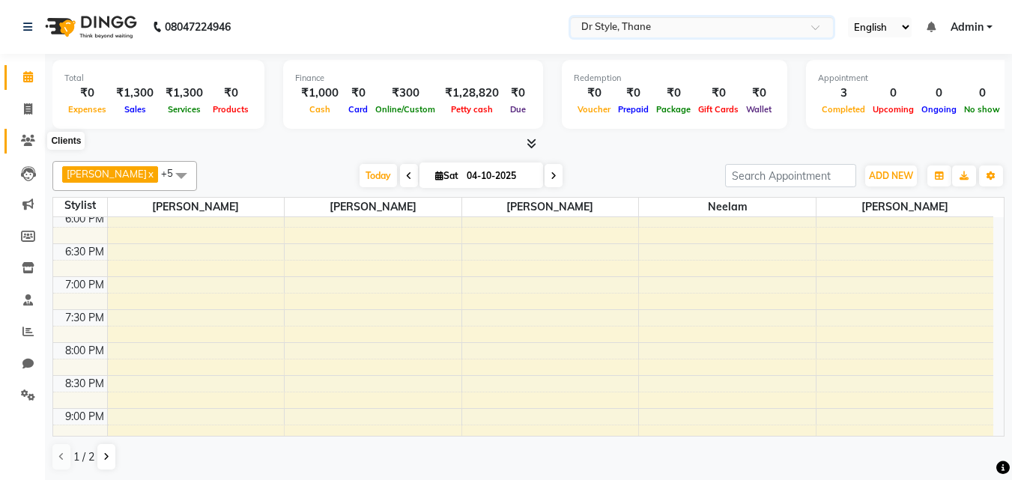
click at [29, 143] on icon at bounding box center [28, 140] width 14 height 11
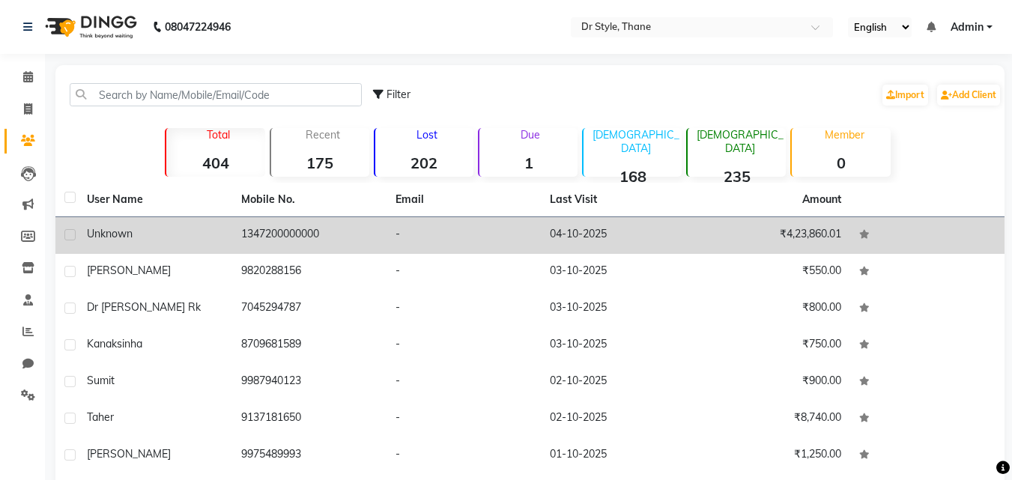
click at [316, 245] on td "1347200000000" at bounding box center [309, 235] width 154 height 37
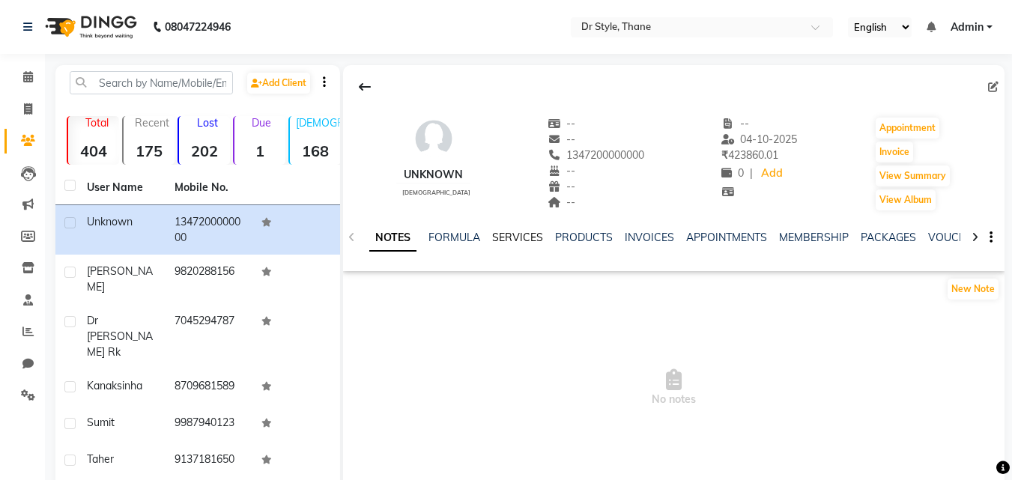
click at [525, 239] on link "SERVICES" at bounding box center [517, 237] width 51 height 13
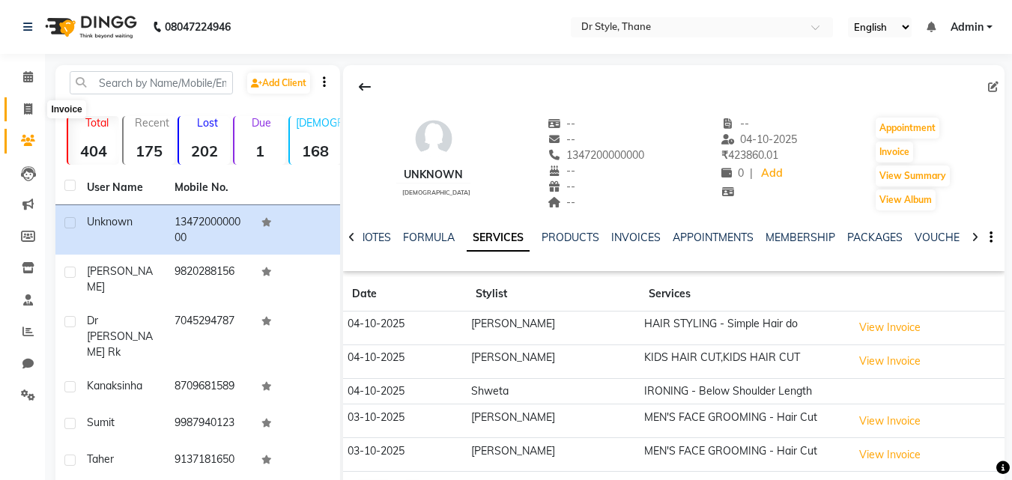
click at [34, 112] on span at bounding box center [28, 109] width 26 height 17
select select "7832"
select select "service"
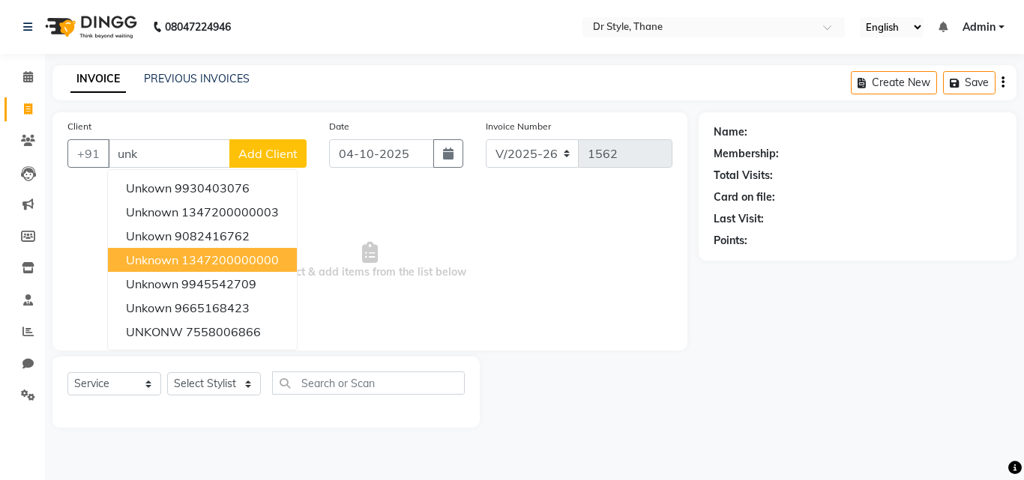
click at [178, 259] on span "unknown" at bounding box center [152, 260] width 52 height 15
type input "1347200000000"
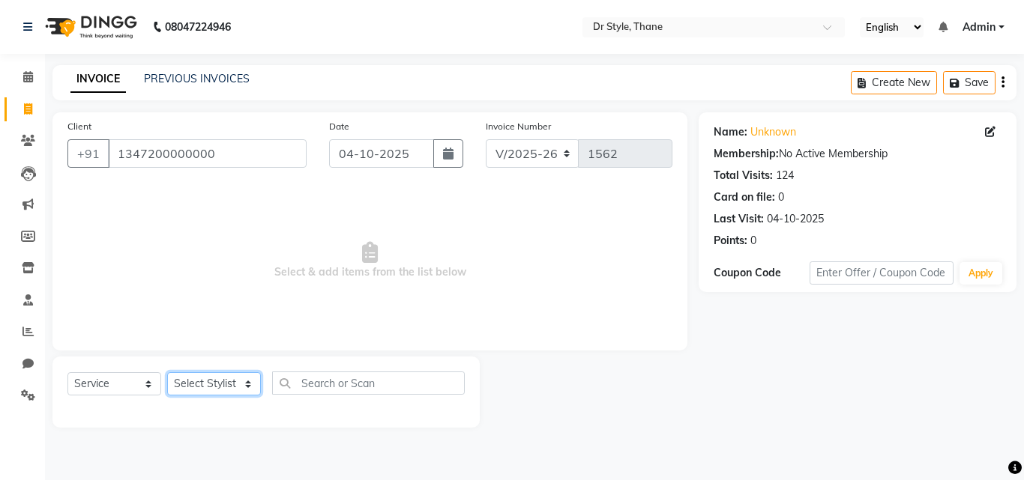
click at [231, 384] on select "Select Stylist [PERSON_NAME] [PERSON_NAME] [PERSON_NAME] [PERSON_NAME] [PERSON_…" at bounding box center [214, 383] width 94 height 23
select select "86376"
click at [167, 372] on select "Select Stylist [PERSON_NAME] [PERSON_NAME] [PERSON_NAME] [PERSON_NAME] [PERSON_…" at bounding box center [214, 383] width 94 height 23
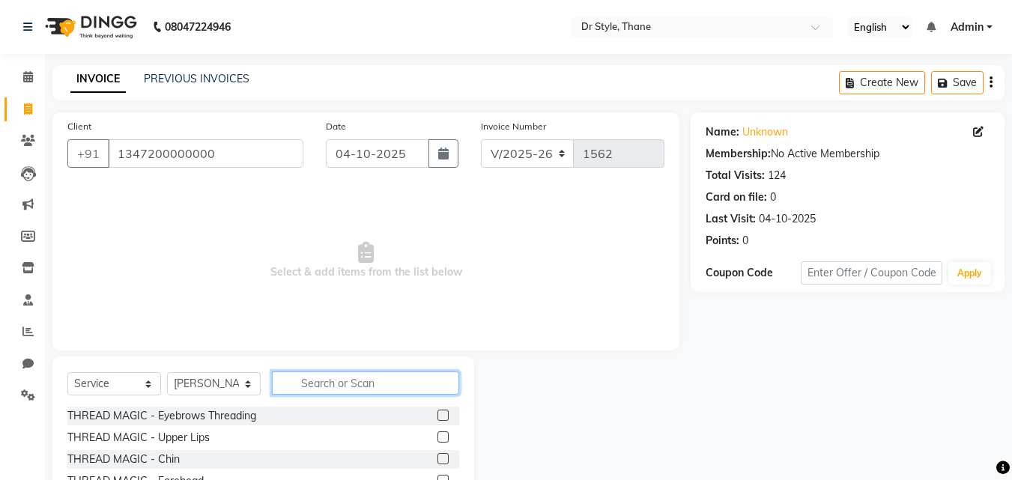
click at [332, 390] on input "text" at bounding box center [365, 383] width 187 height 23
click at [324, 385] on input "text" at bounding box center [365, 383] width 187 height 23
type input "w"
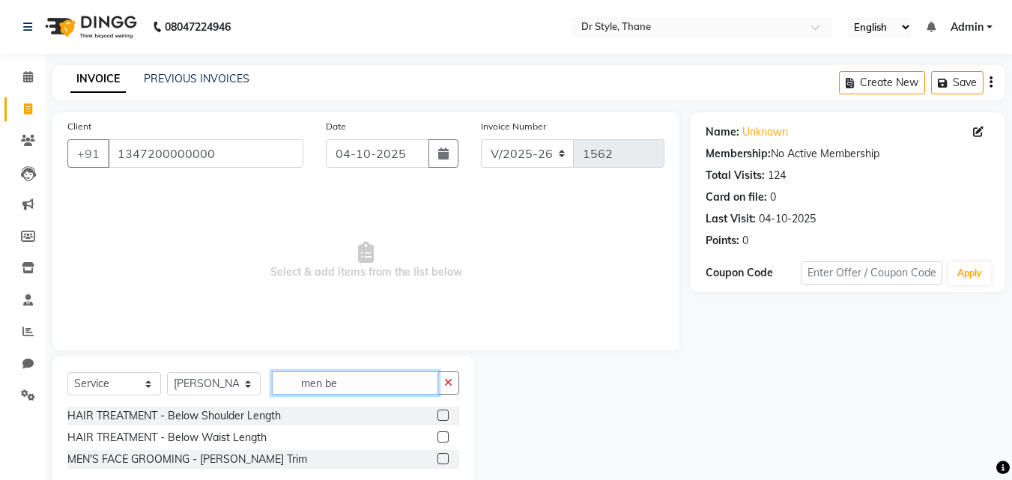
type input "men be"
click at [443, 436] on label at bounding box center [443, 458] width 11 height 11
click at [443, 436] on input "checkbox" at bounding box center [443, 460] width 10 height 10
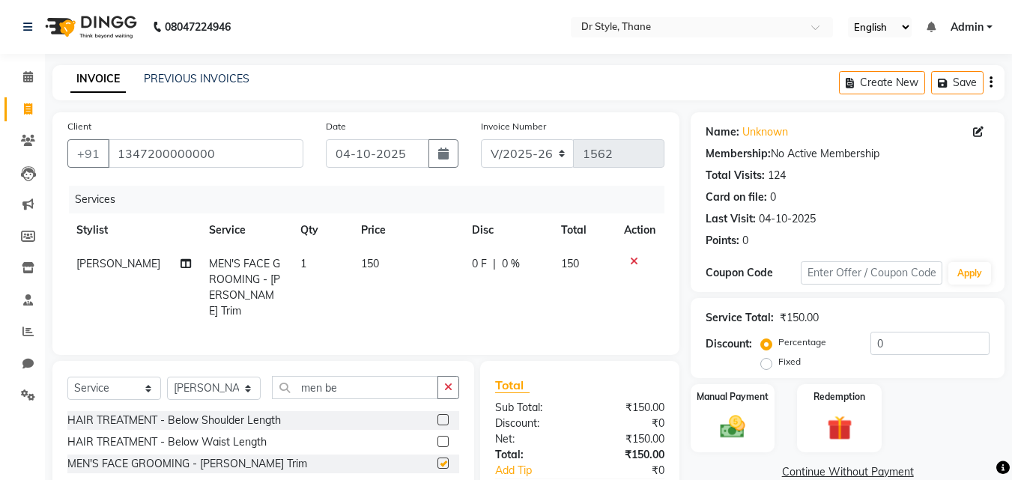
checkbox input "false"
click at [357, 381] on input "men be" at bounding box center [355, 387] width 166 height 23
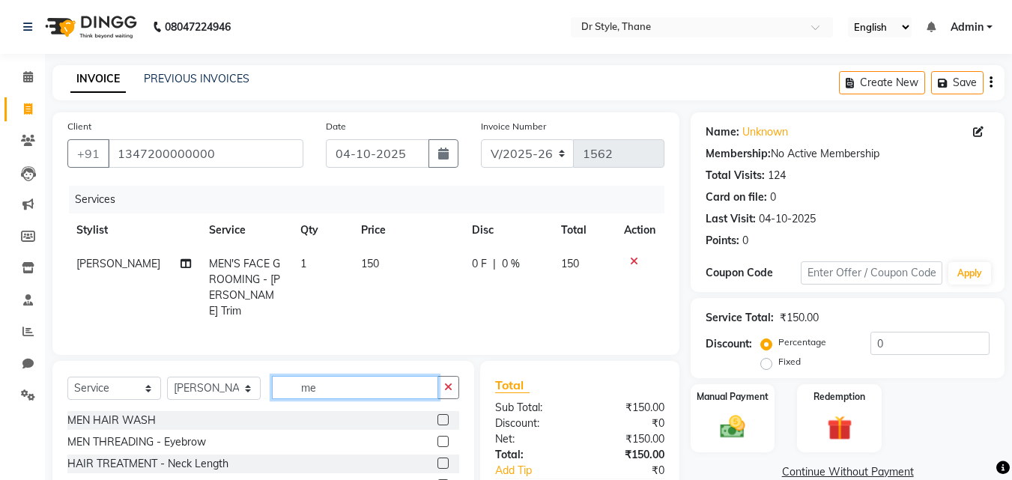
type input "m"
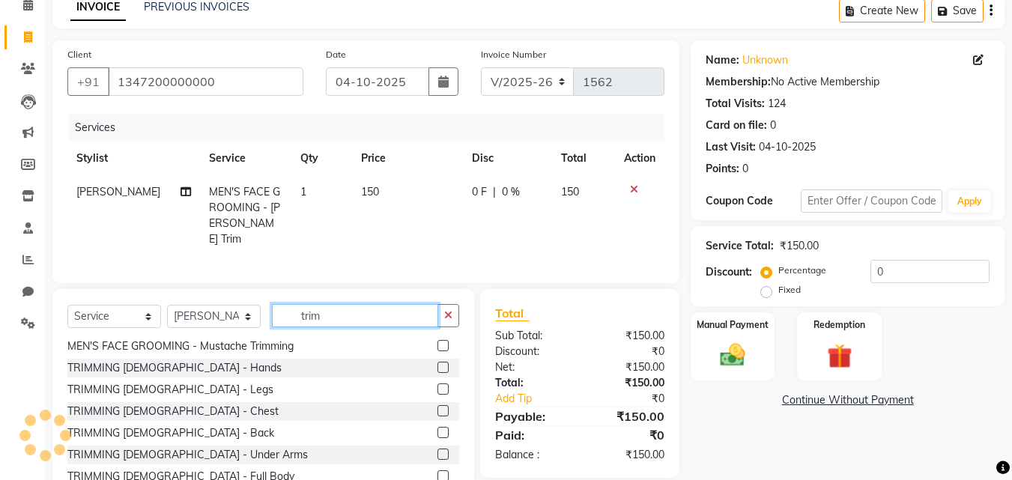
scroll to position [75, 0]
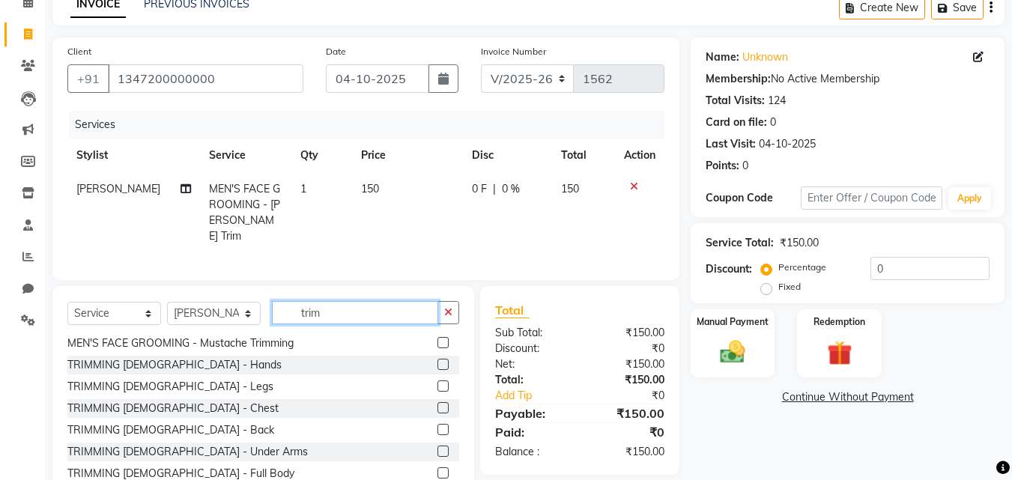
type input "trim"
click at [438, 436] on label at bounding box center [443, 451] width 11 height 11
click at [438, 436] on input "checkbox" at bounding box center [443, 452] width 10 height 10
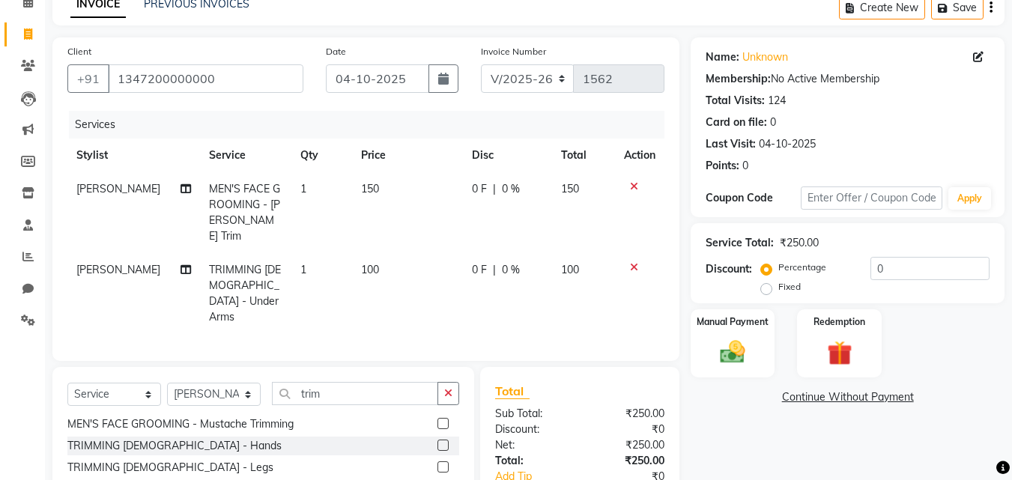
checkbox input "false"
click at [723, 344] on img at bounding box center [733, 352] width 42 height 30
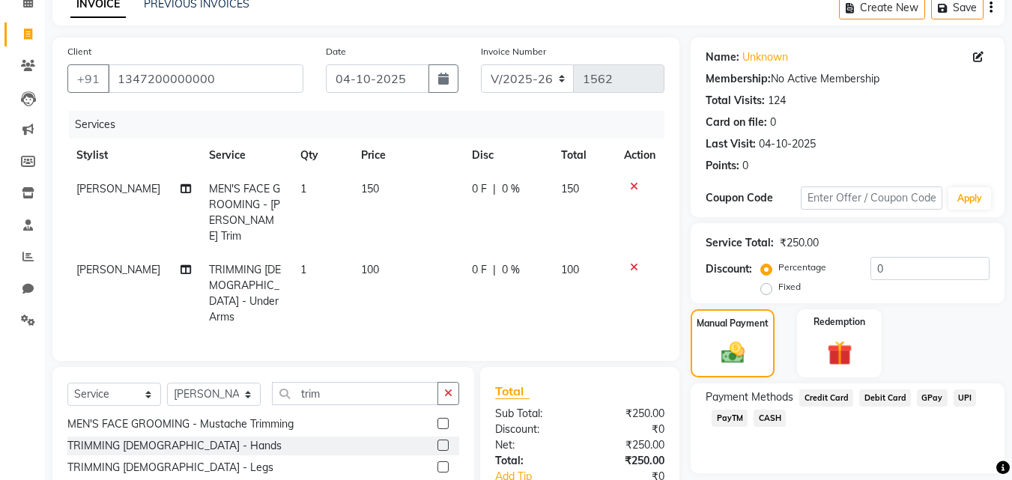
click at [765, 423] on span "CASH" at bounding box center [770, 418] width 32 height 17
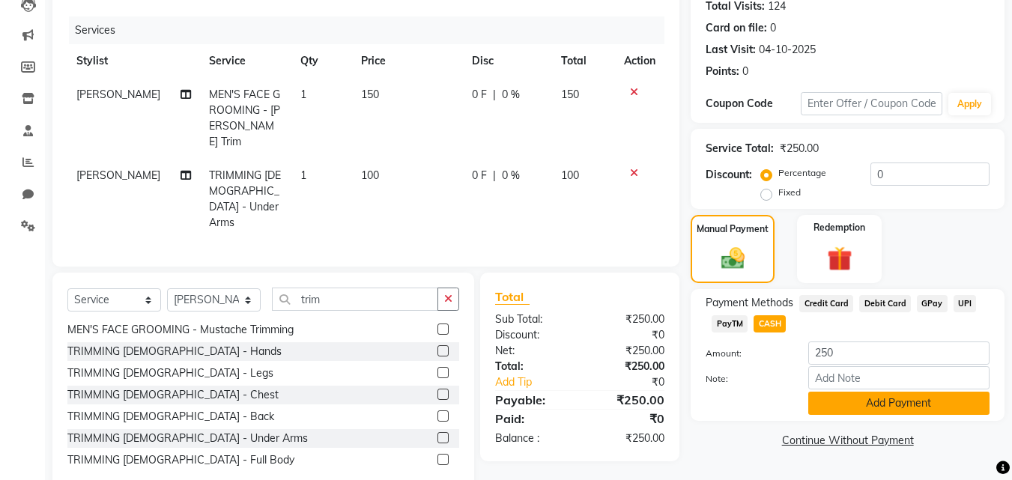
click at [827, 411] on button "Add Payment" at bounding box center [899, 403] width 181 height 23
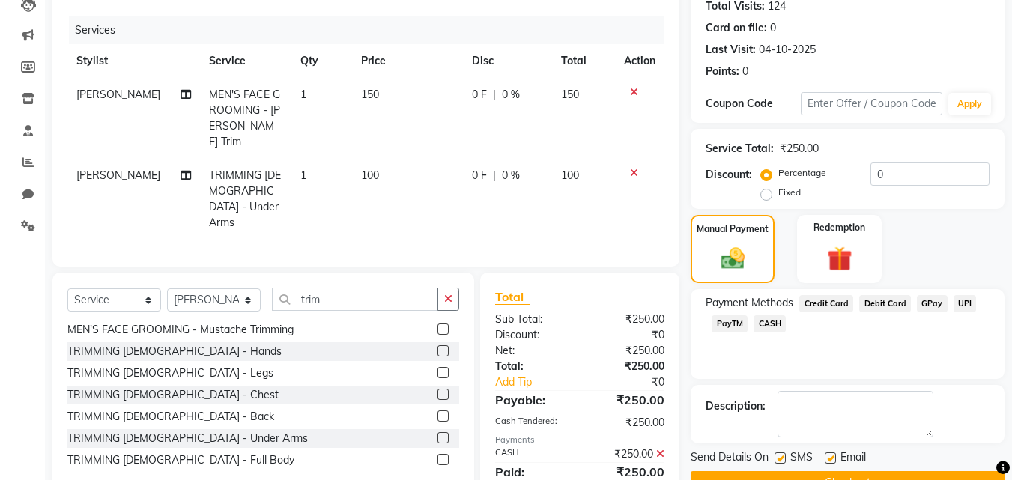
scroll to position [206, 0]
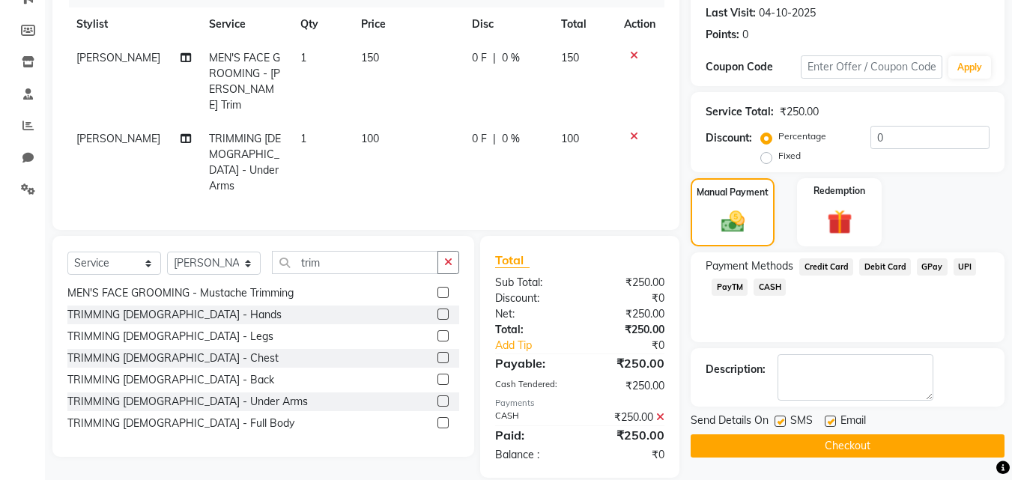
click at [797, 436] on button "Checkout" at bounding box center [848, 446] width 314 height 23
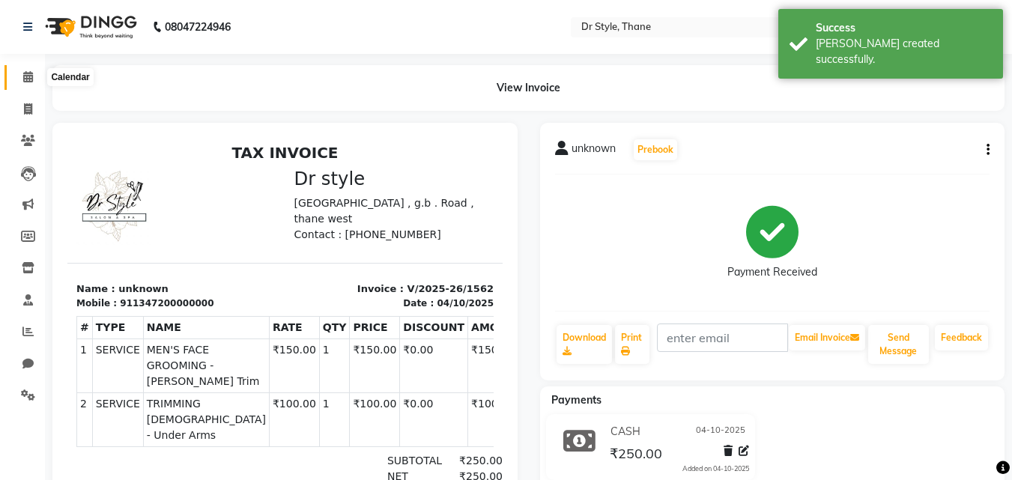
click at [23, 81] on icon at bounding box center [28, 76] width 10 height 11
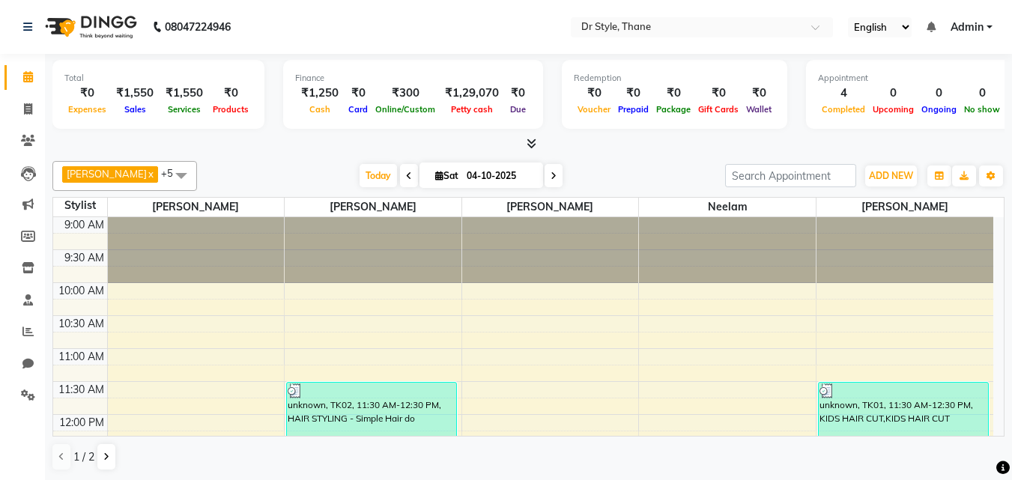
scroll to position [1, 0]
click at [25, 395] on icon at bounding box center [28, 394] width 14 height 11
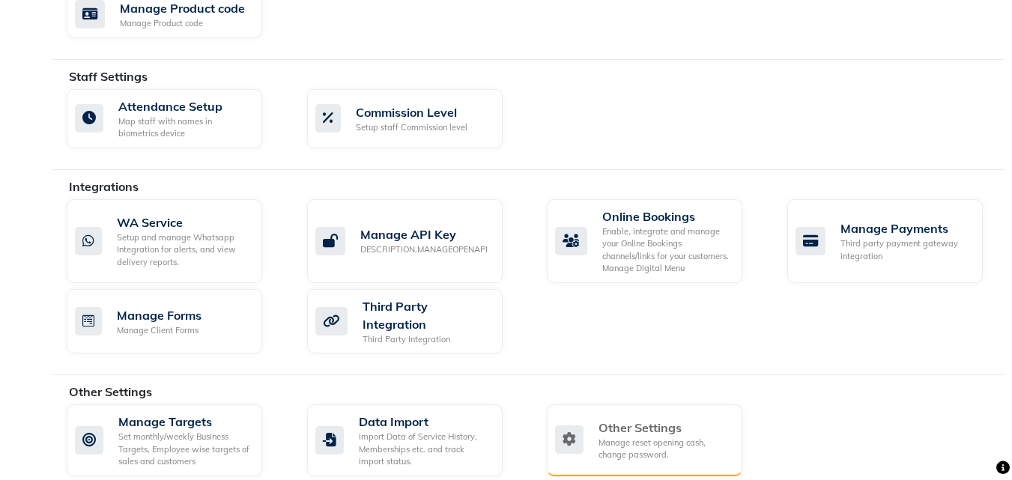
scroll to position [782, 0]
click at [643, 436] on div "Manage reset opening cash, change password." at bounding box center [665, 450] width 132 height 25
select select "2: 15"
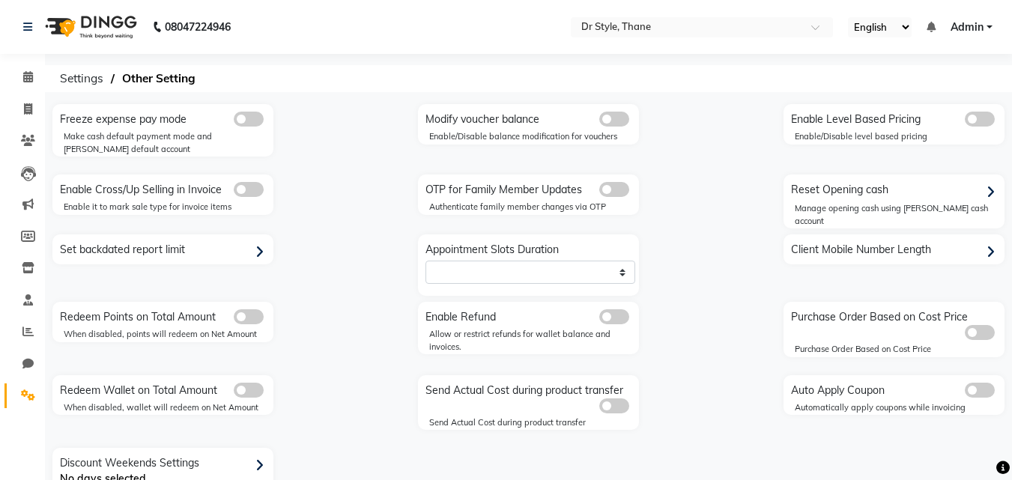
scroll to position [40, 0]
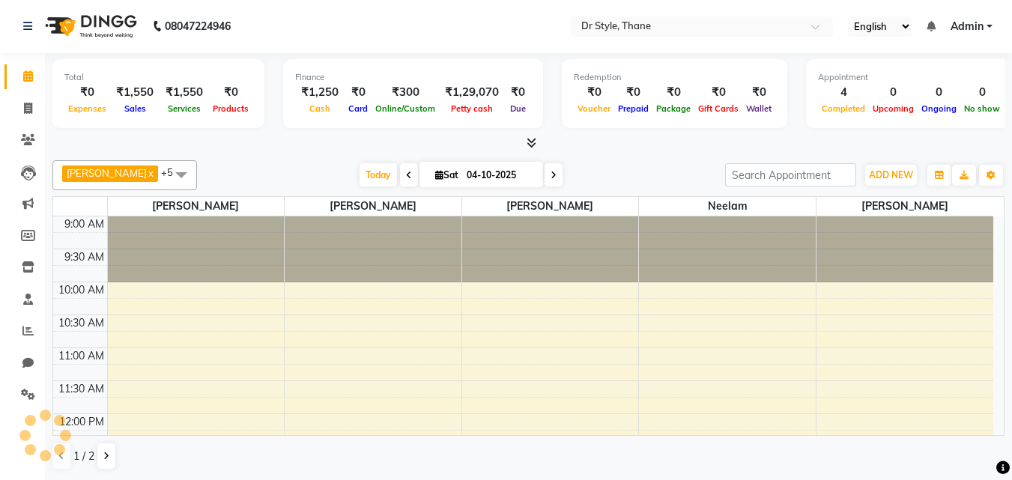
scroll to position [1, 0]
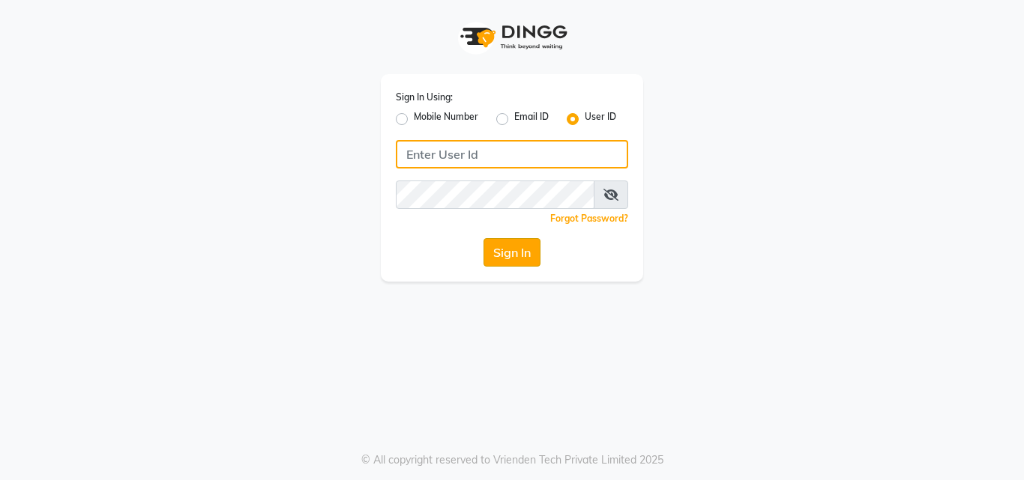
type input "[EMAIL_ADDRESS][DOMAIN_NAME]"
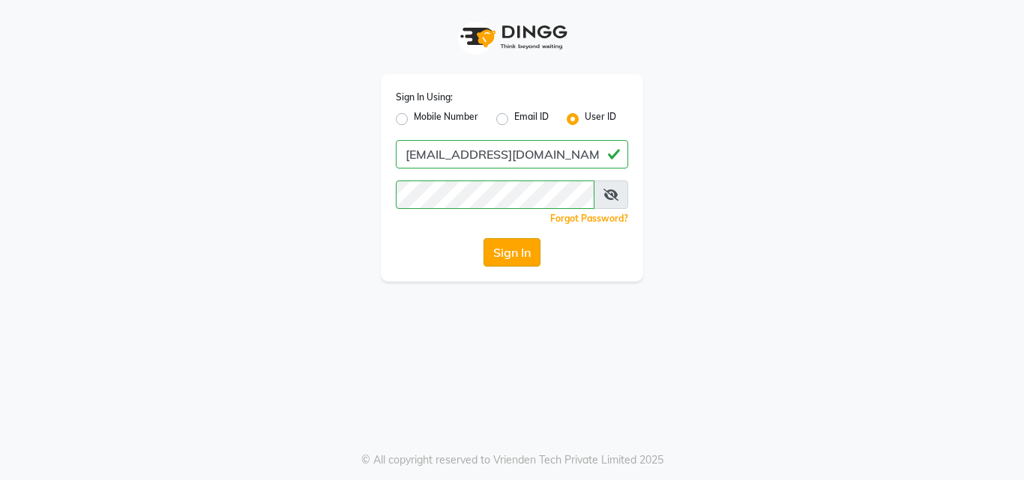
click at [499, 259] on button "Sign In" at bounding box center [511, 252] width 57 height 28
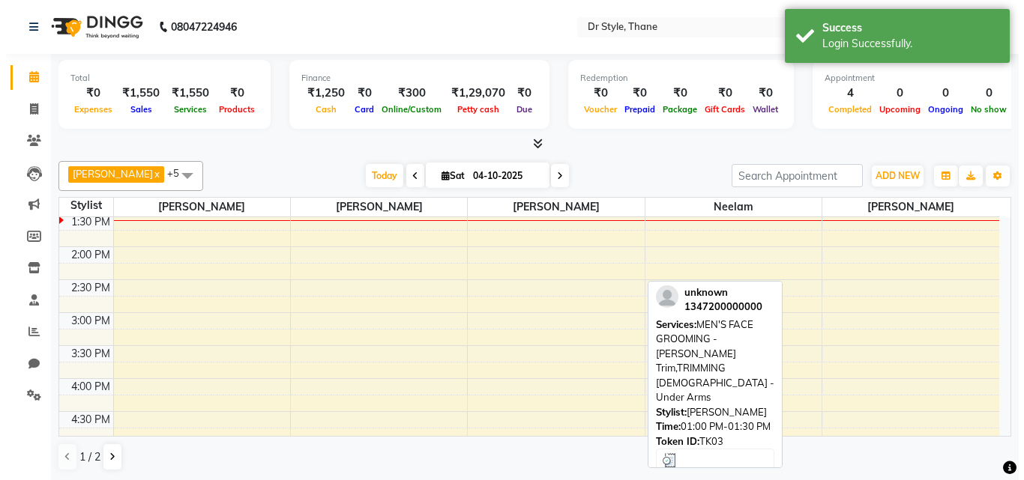
scroll to position [450, 0]
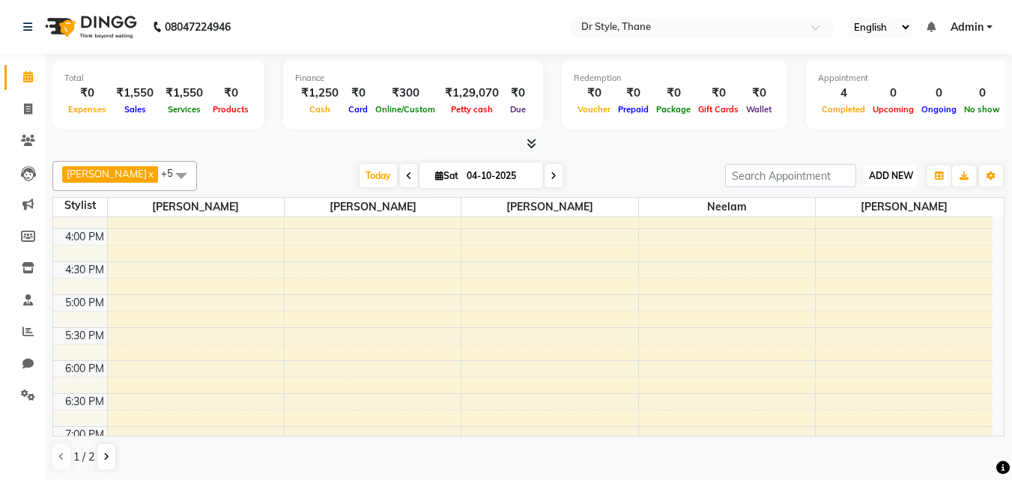
click at [875, 182] on button "ADD NEW Toggle Dropdown" at bounding box center [892, 176] width 52 height 21
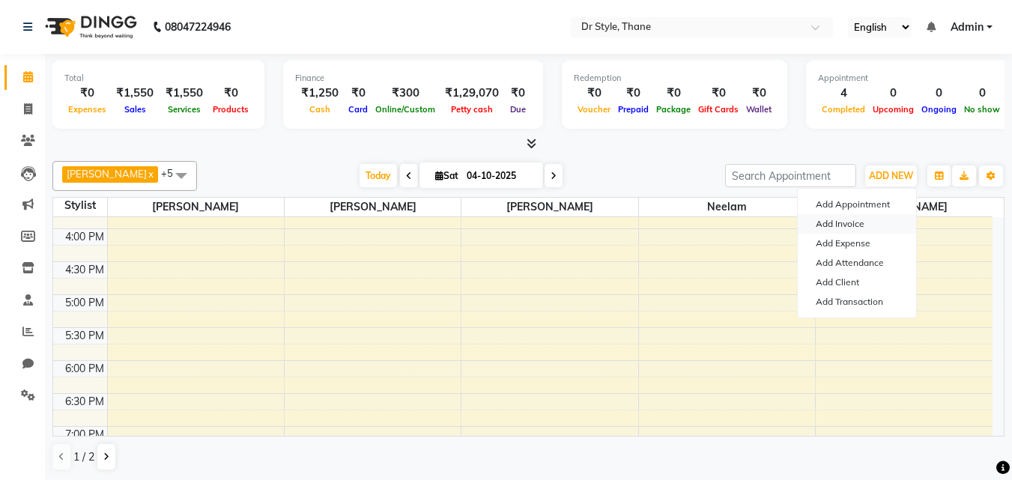
click at [840, 228] on link "Add Invoice" at bounding box center [857, 223] width 118 height 19
select select "7832"
select select "service"
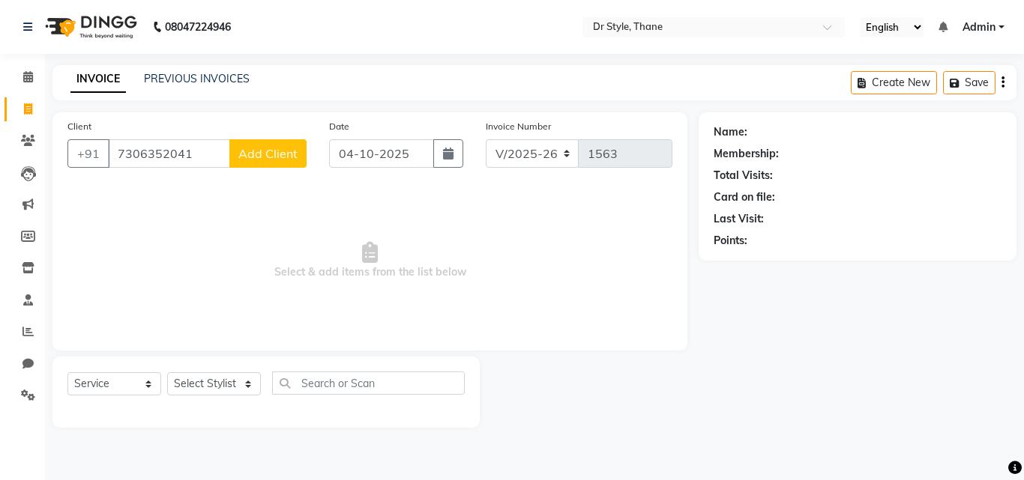
type input "7306352041"
click at [263, 151] on span "Add Client" at bounding box center [267, 153] width 59 height 15
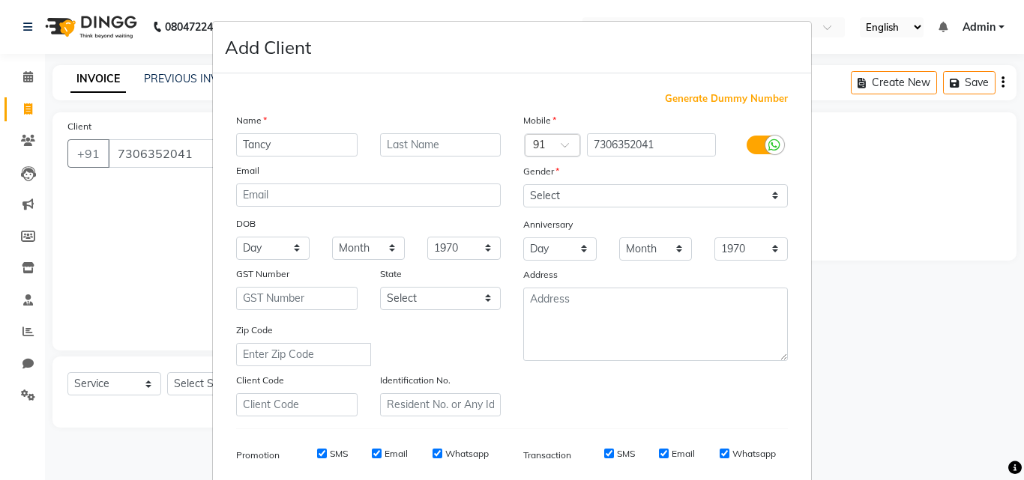
type input "Tancy"
click at [633, 202] on select "Select [DEMOGRAPHIC_DATA] [DEMOGRAPHIC_DATA] Other Prefer Not To Say" at bounding box center [655, 195] width 265 height 23
select select "[DEMOGRAPHIC_DATA]"
click at [523, 184] on select "Select [DEMOGRAPHIC_DATA] [DEMOGRAPHIC_DATA] Other Prefer Not To Say" at bounding box center [655, 195] width 265 height 23
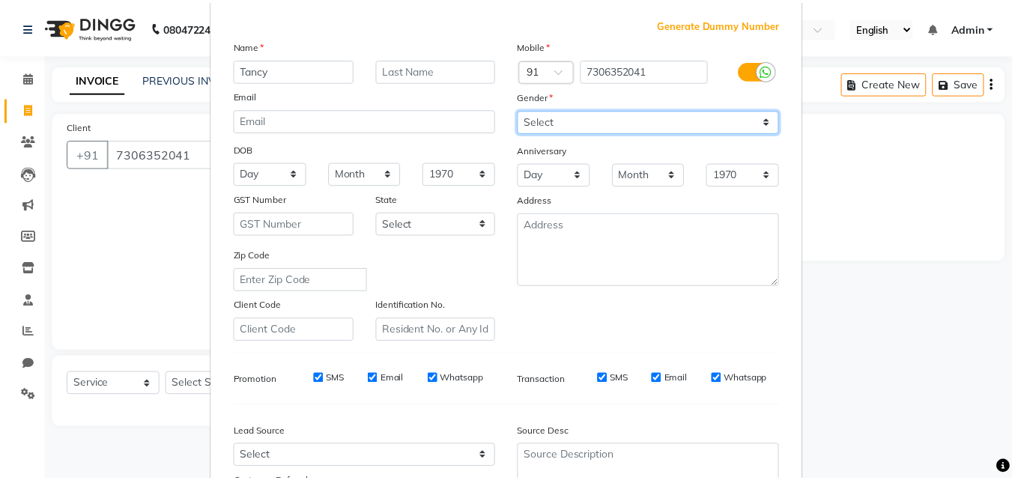
scroll to position [211, 0]
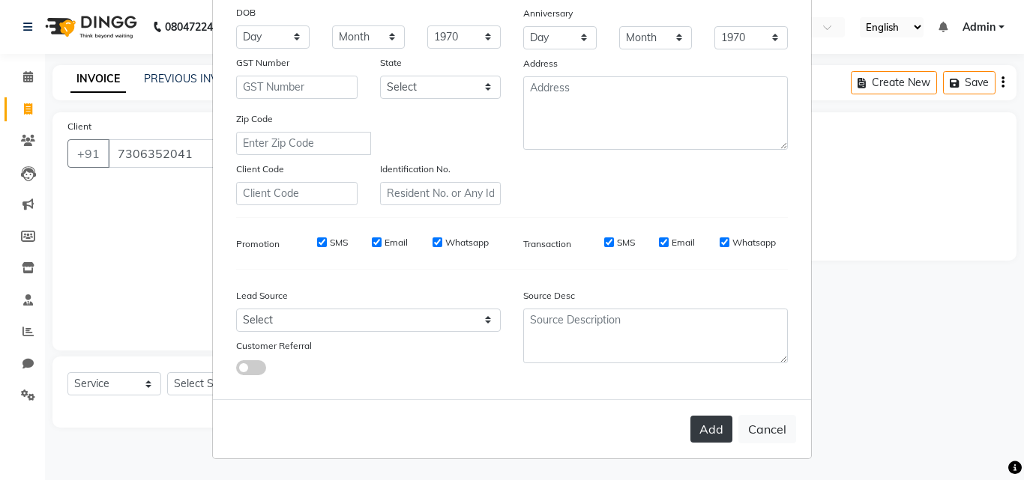
click at [699, 433] on button "Add" at bounding box center [711, 429] width 42 height 27
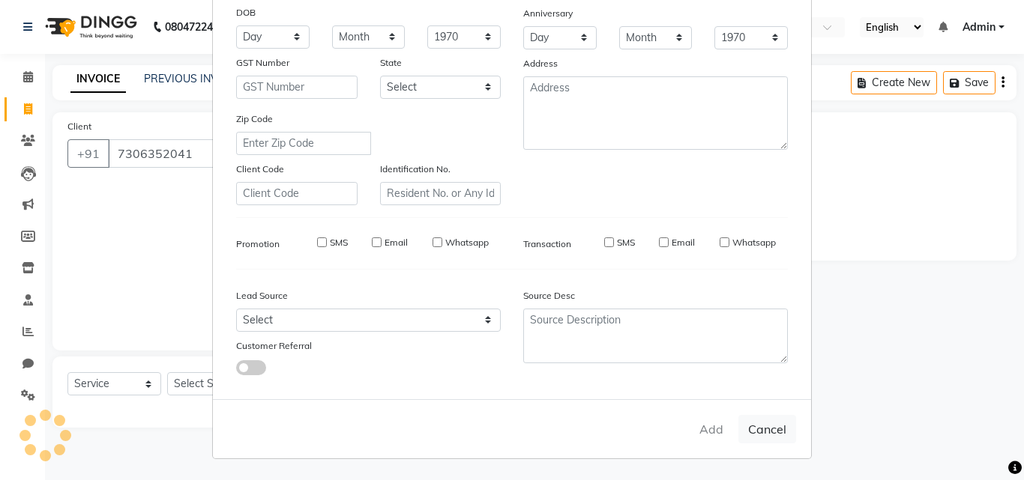
select select
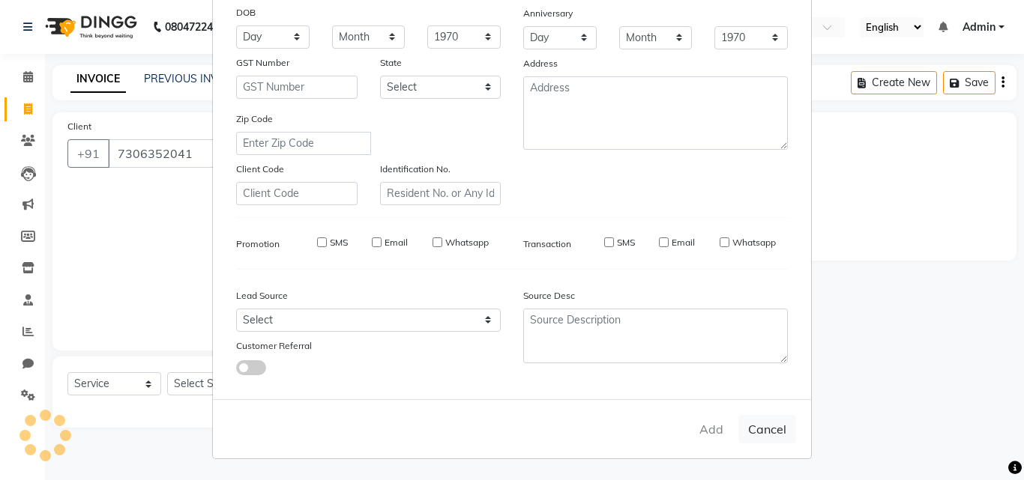
select select
checkbox input "false"
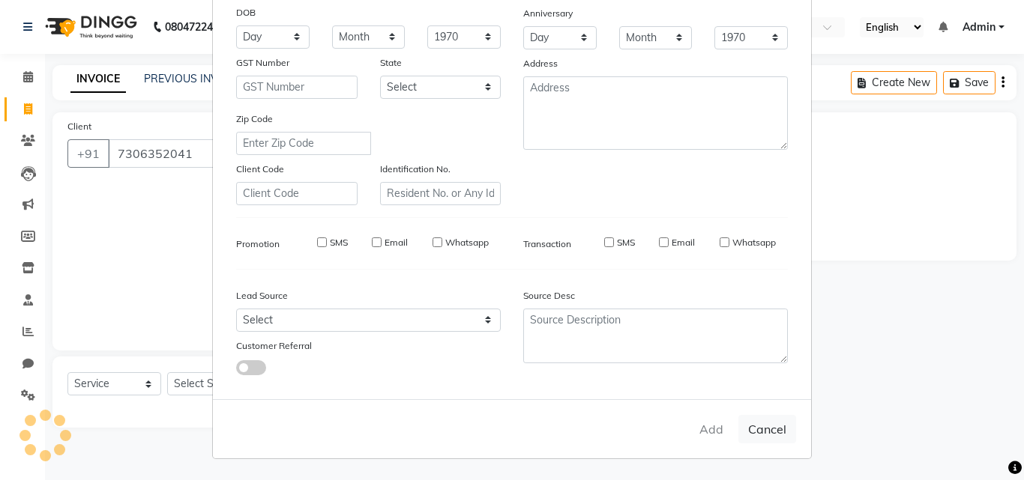
checkbox input "false"
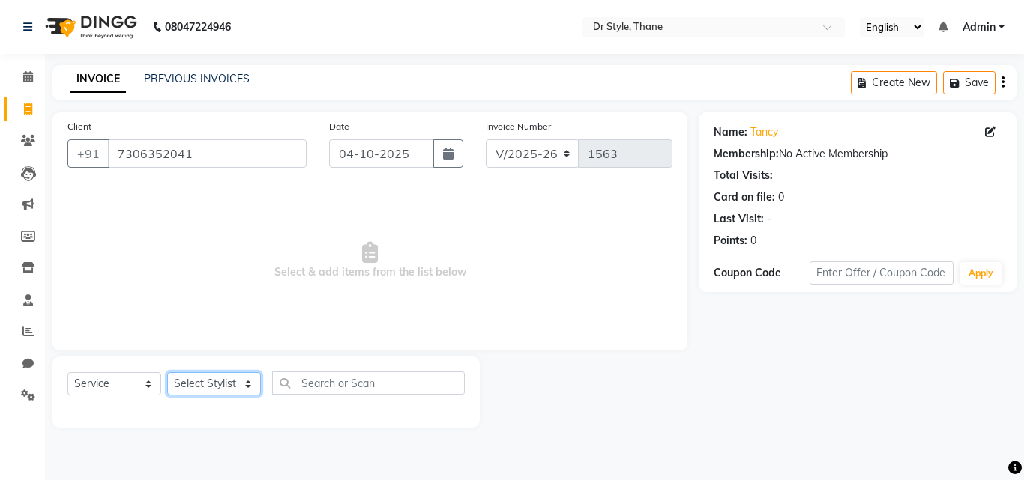
click at [230, 385] on select "Select Stylist [PERSON_NAME] [PERSON_NAME] [PERSON_NAME] [PERSON_NAME] [PERSON_…" at bounding box center [214, 383] width 94 height 23
select select "80995"
click at [167, 372] on select "Select Stylist [PERSON_NAME] [PERSON_NAME] [PERSON_NAME] [PERSON_NAME] [PERSON_…" at bounding box center [214, 383] width 94 height 23
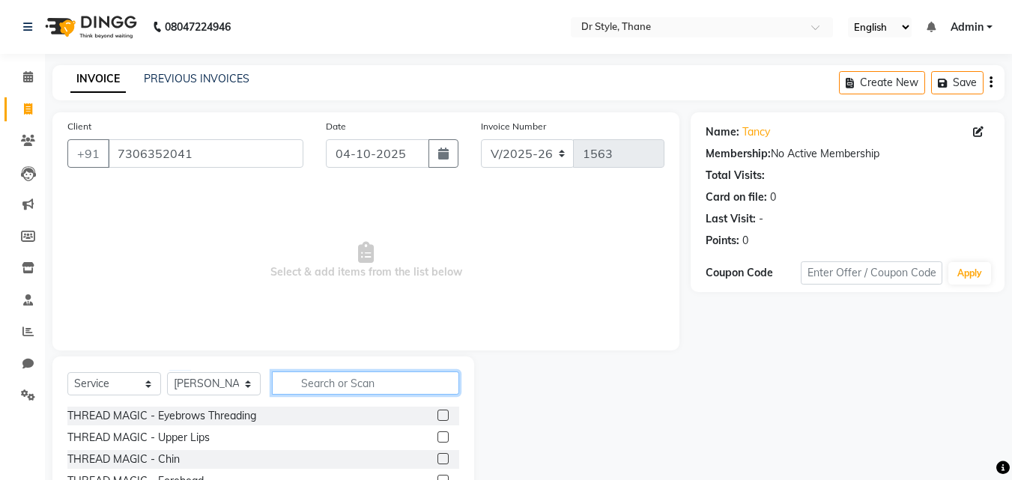
click at [333, 382] on input "text" at bounding box center [365, 383] width 187 height 23
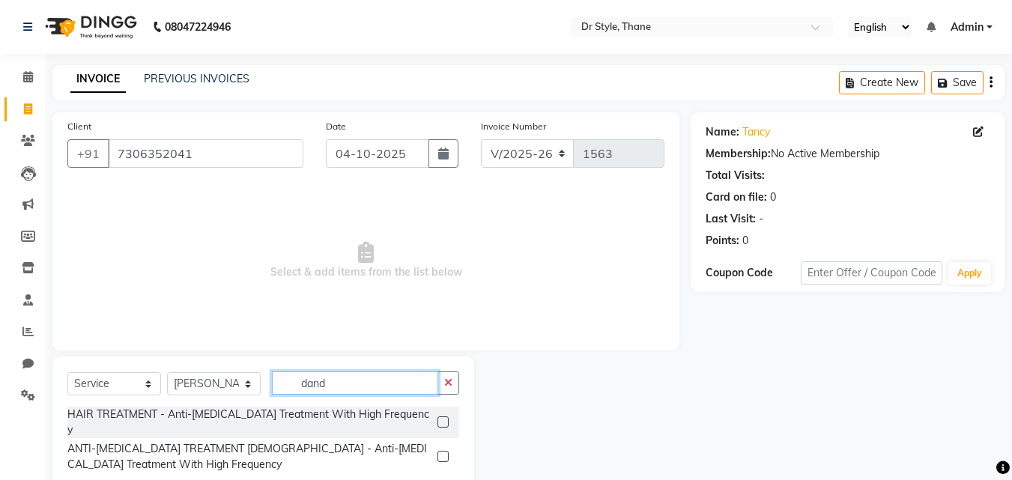
type input "dand"
click at [442, 417] on label at bounding box center [443, 422] width 11 height 11
click at [442, 418] on input "checkbox" at bounding box center [443, 423] width 10 height 10
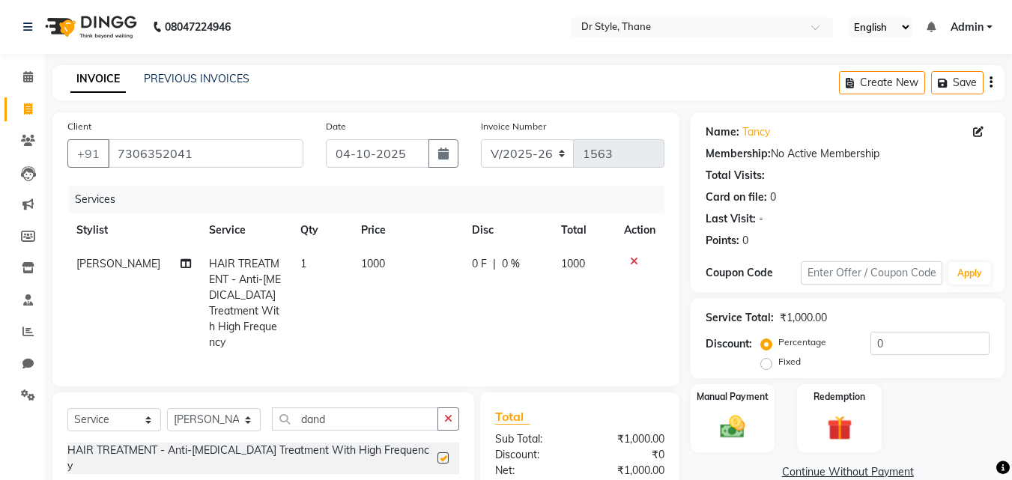
checkbox input "false"
click at [344, 409] on input "dand" at bounding box center [355, 419] width 166 height 23
type input "d"
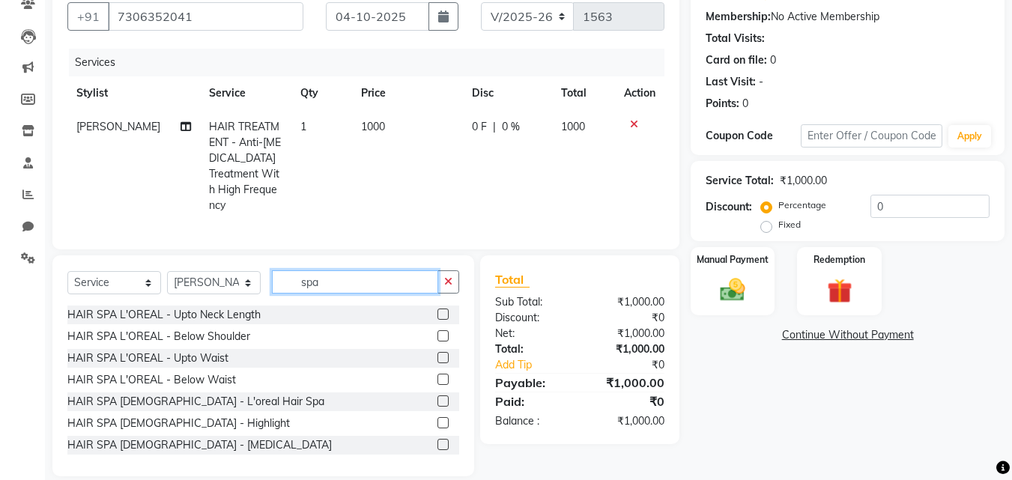
scroll to position [150, 0]
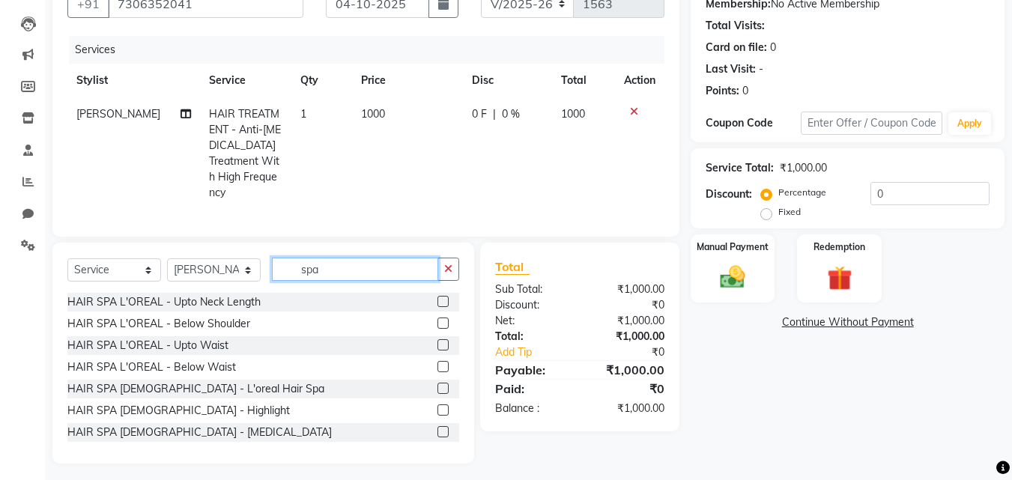
type input "spa"
click at [439, 319] on div at bounding box center [449, 324] width 22 height 19
click at [438, 318] on label at bounding box center [443, 323] width 11 height 11
click at [438, 319] on input "checkbox" at bounding box center [443, 324] width 10 height 10
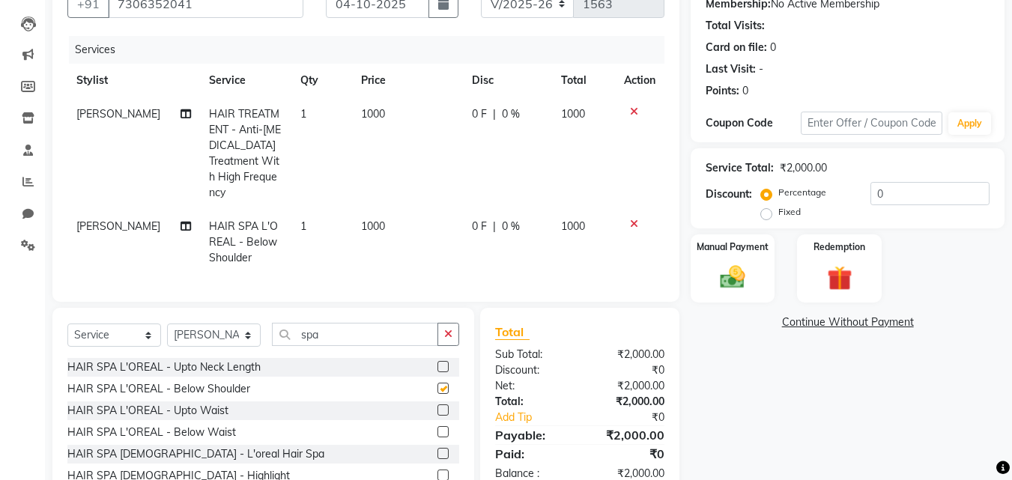
checkbox input "false"
click at [633, 219] on icon at bounding box center [634, 224] width 8 height 10
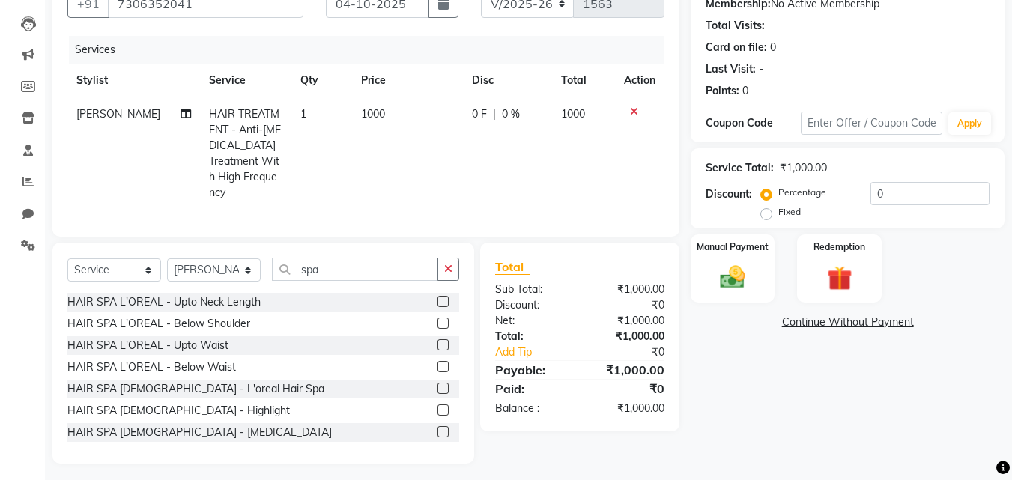
click at [438, 339] on label at bounding box center [443, 344] width 11 height 11
click at [438, 341] on input "checkbox" at bounding box center [443, 346] width 10 height 10
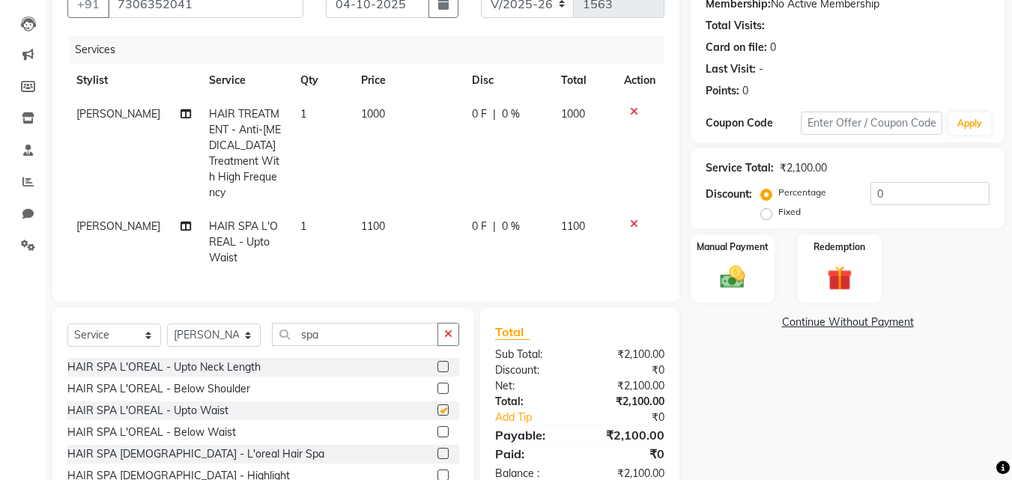
checkbox input "false"
click at [342, 324] on input "spa" at bounding box center [355, 334] width 166 height 23
click at [231, 333] on select "Select Stylist [PERSON_NAME] [PERSON_NAME] [PERSON_NAME] [PERSON_NAME] [PERSON_…" at bounding box center [214, 335] width 94 height 23
select select "91881"
click at [167, 324] on select "Select Stylist [PERSON_NAME] [PERSON_NAME] [PERSON_NAME] [PERSON_NAME] [PERSON_…" at bounding box center [214, 335] width 94 height 23
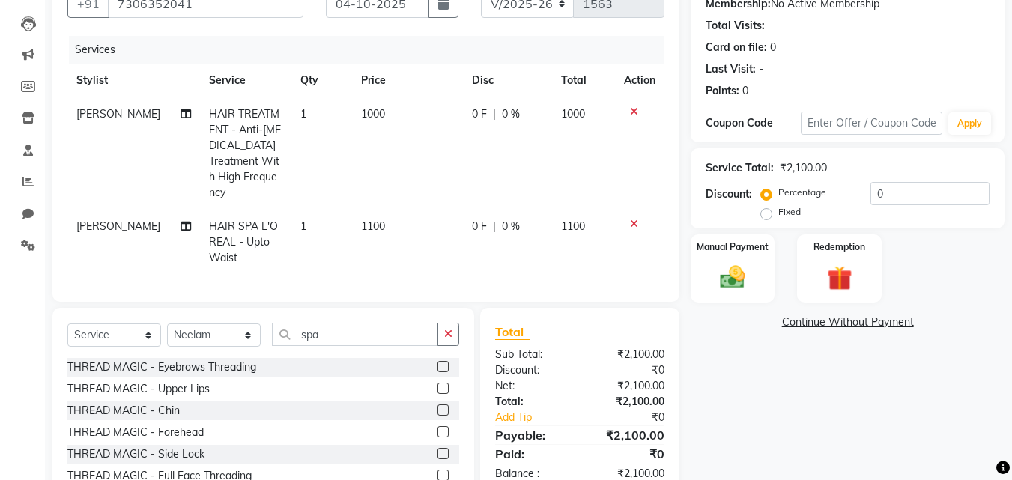
click at [438, 362] on label at bounding box center [443, 366] width 11 height 11
click at [438, 363] on input "checkbox" at bounding box center [443, 368] width 10 height 10
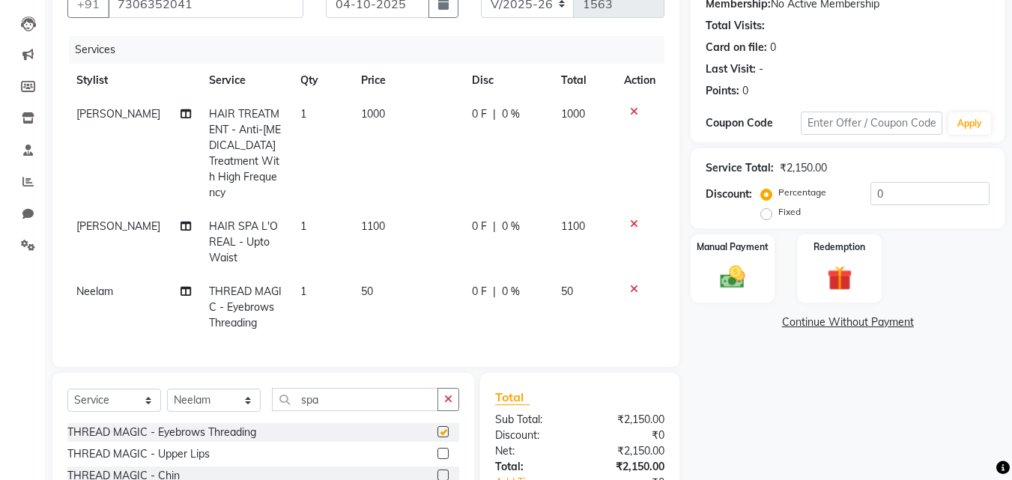
checkbox input "false"
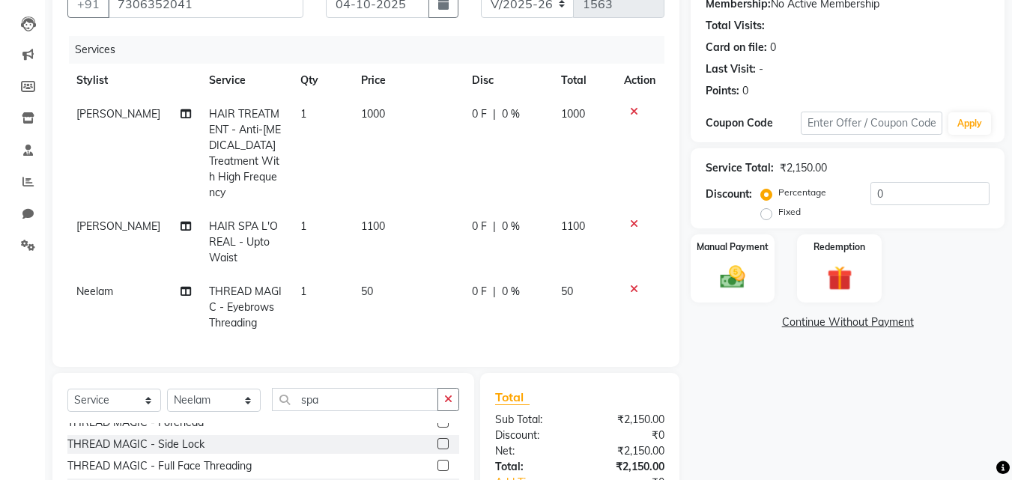
click at [438, 419] on label at bounding box center [443, 422] width 11 height 11
click at [438, 419] on input "checkbox" at bounding box center [443, 423] width 10 height 10
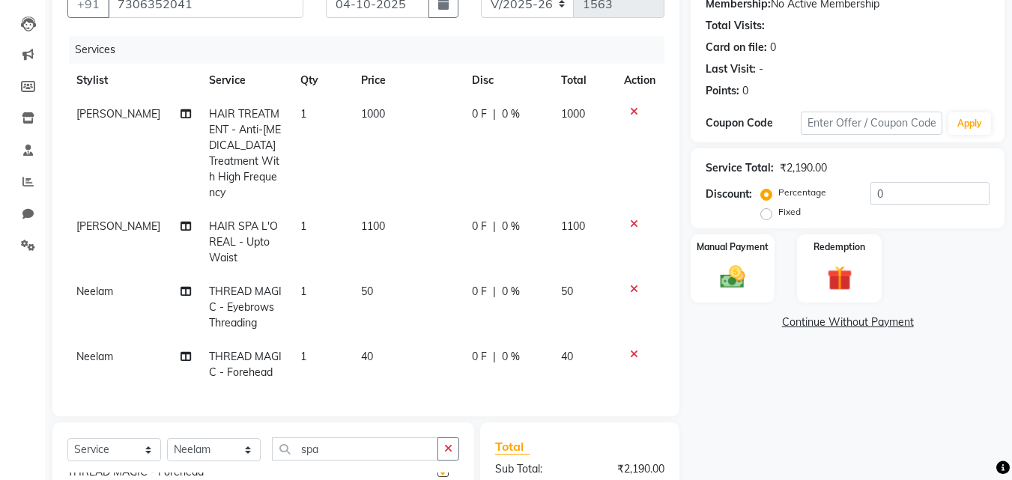
checkbox input "false"
click at [732, 280] on img at bounding box center [733, 277] width 42 height 30
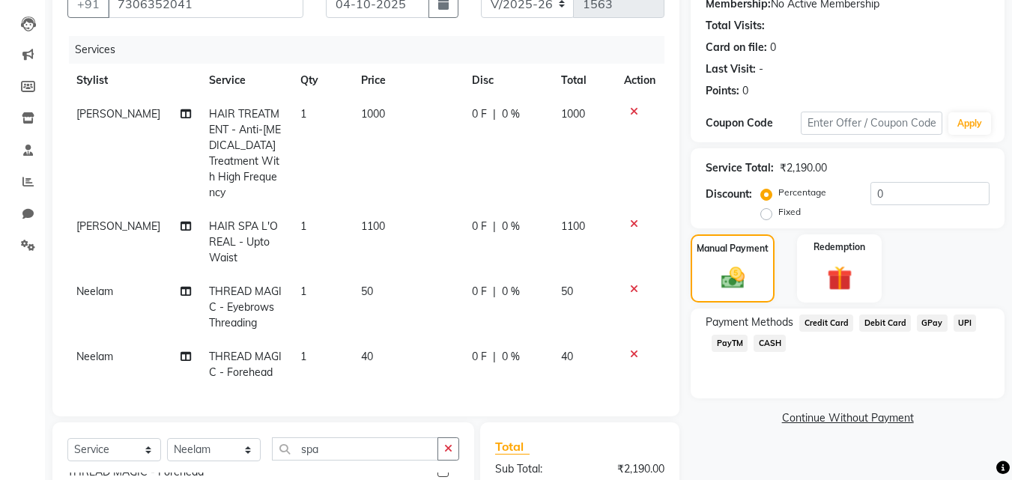
click at [935, 324] on span "GPay" at bounding box center [932, 323] width 31 height 17
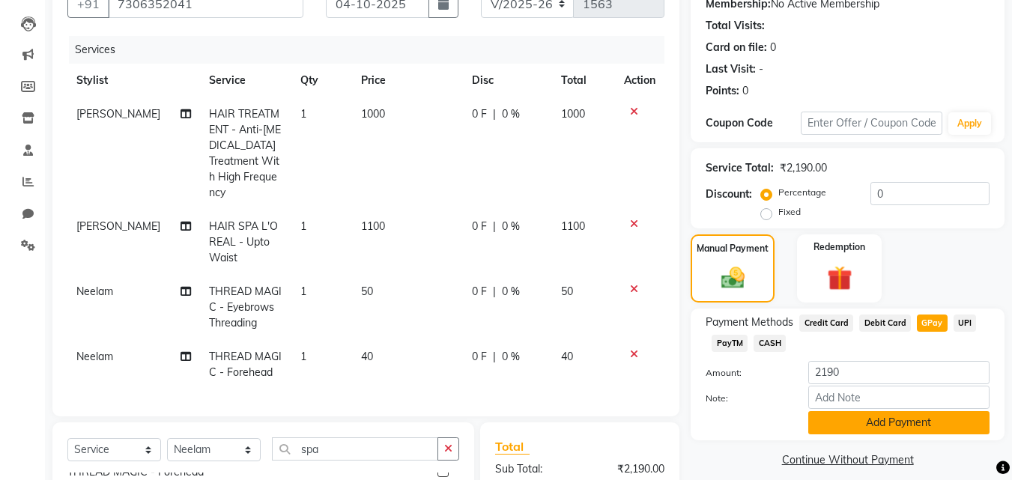
click at [909, 414] on button "Add Payment" at bounding box center [899, 422] width 181 height 23
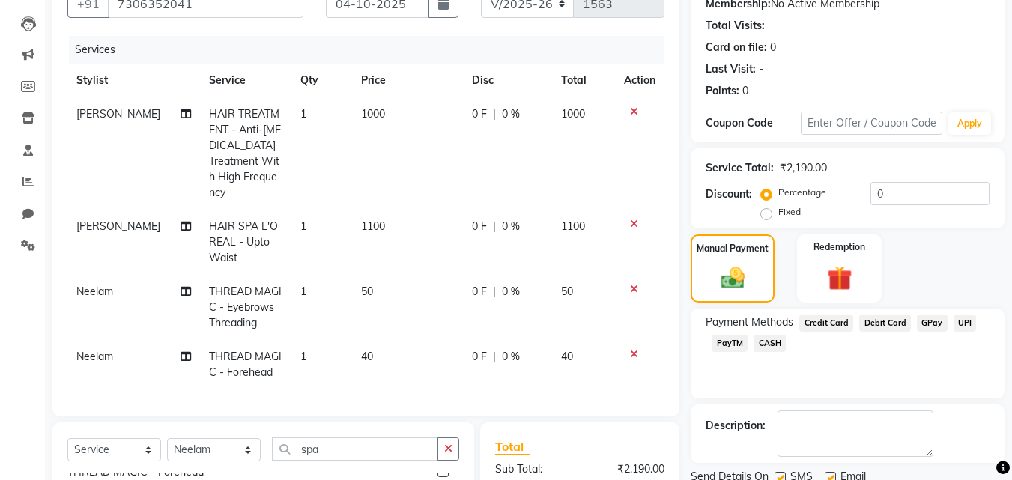
scroll to position [331, 0]
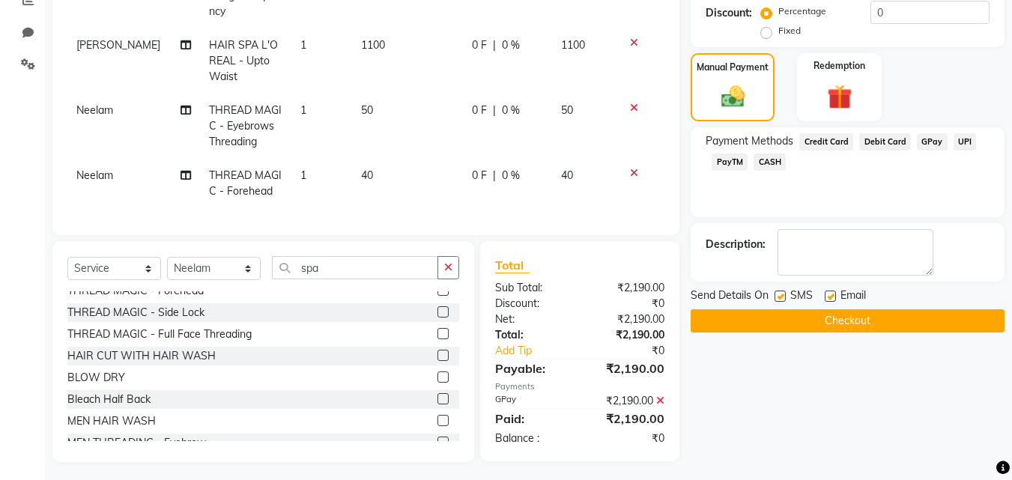
click at [830, 326] on button "Checkout" at bounding box center [848, 321] width 314 height 23
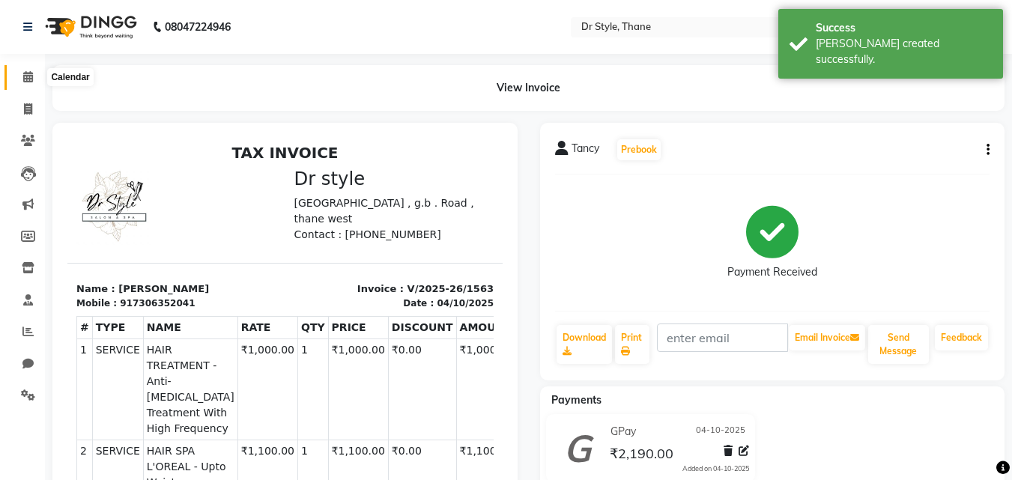
click at [24, 75] on icon at bounding box center [28, 76] width 10 height 11
